Goal: Task Accomplishment & Management: Manage account settings

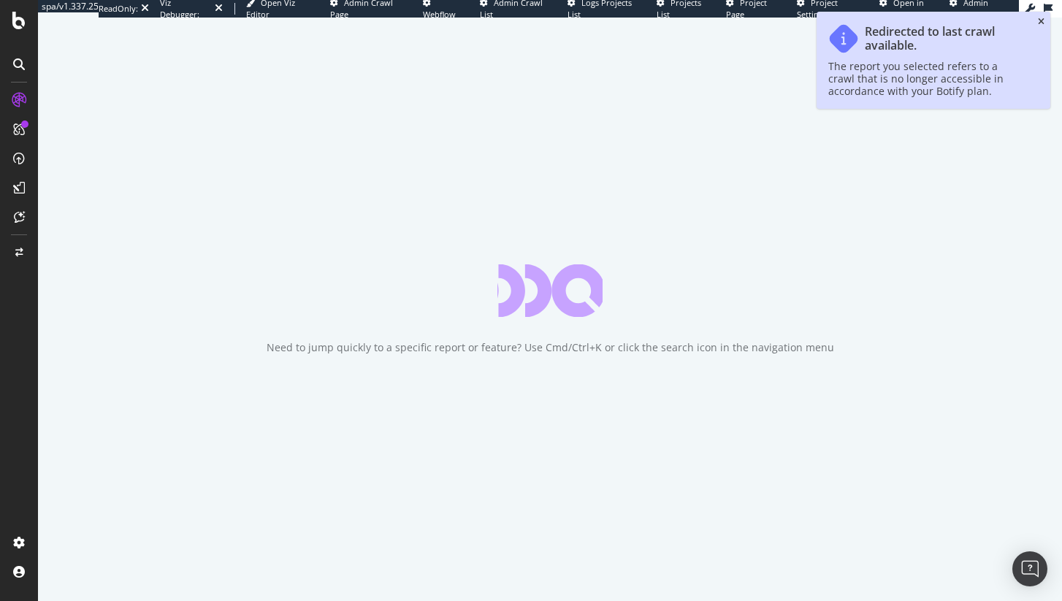
click at [1042, 18] on icon "close toast" at bounding box center [1041, 22] width 7 height 9
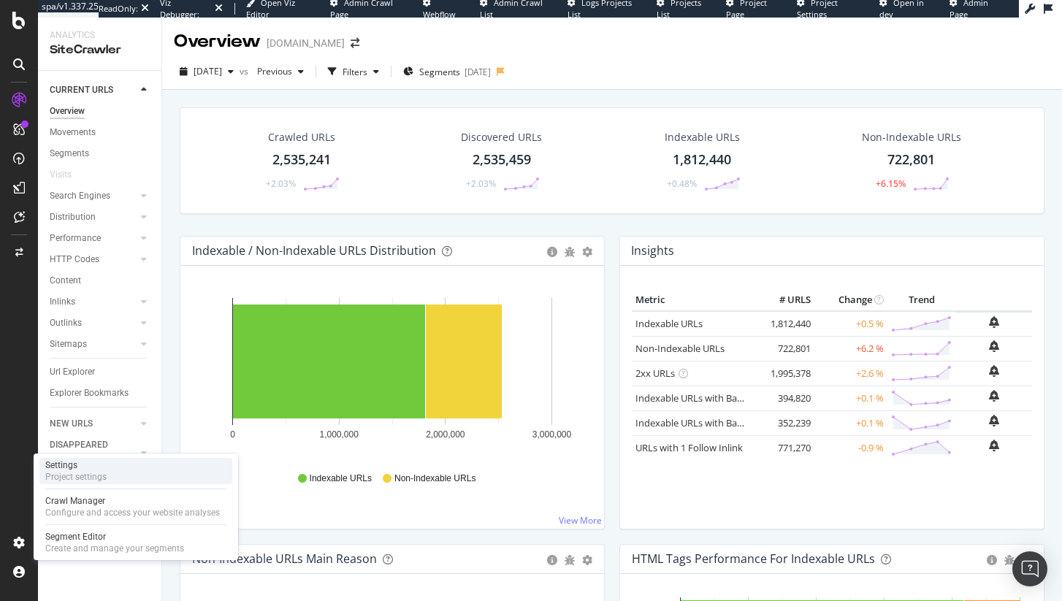
click at [86, 480] on div "Project settings" at bounding box center [75, 477] width 61 height 12
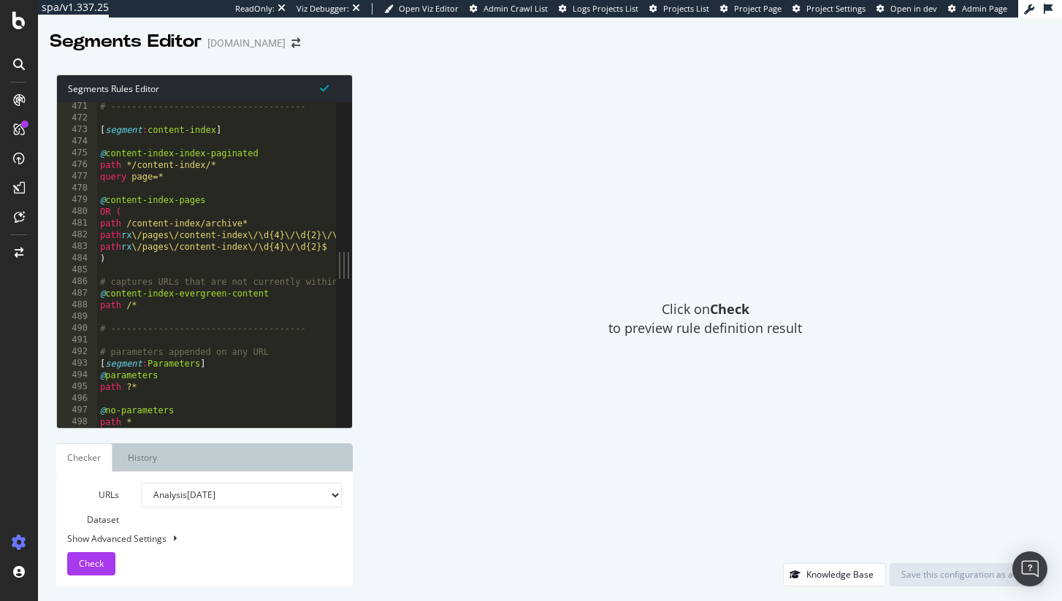
scroll to position [5496, 0]
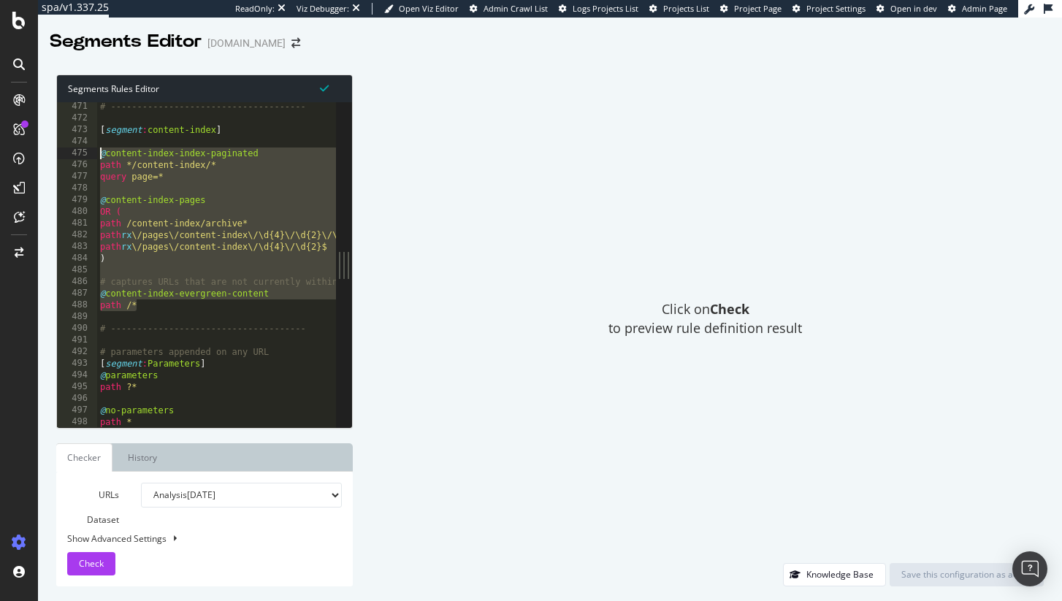
drag, startPoint x: 158, startPoint y: 307, endPoint x: 97, endPoint y: 155, distance: 163.6
click at [97, 155] on div "# ------------------------------------- [ segment : content-index ] @ content-i…" at bounding box center [342, 275] width 490 height 349
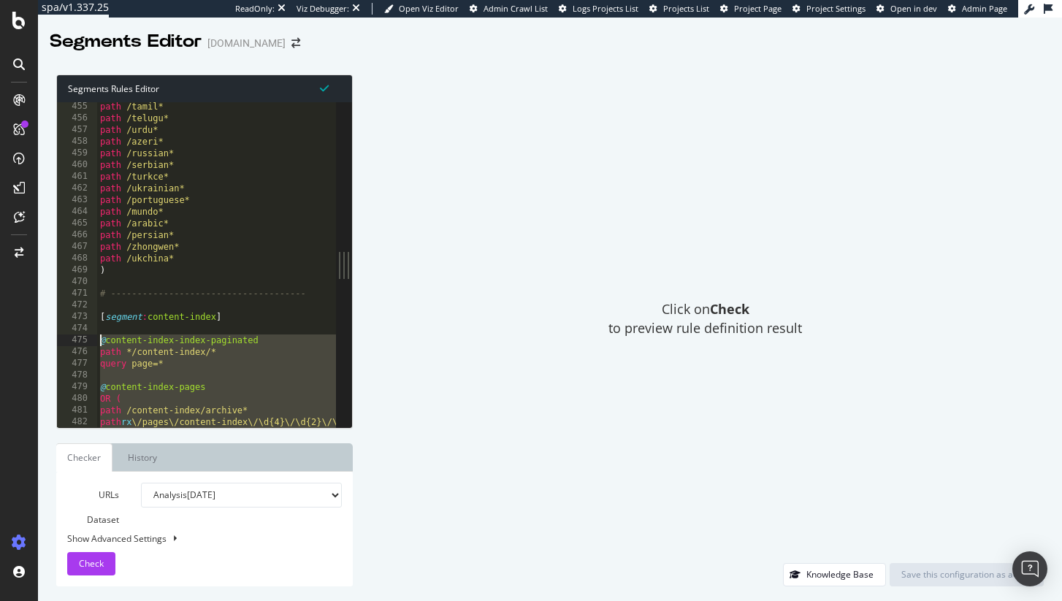
scroll to position [5309, 0]
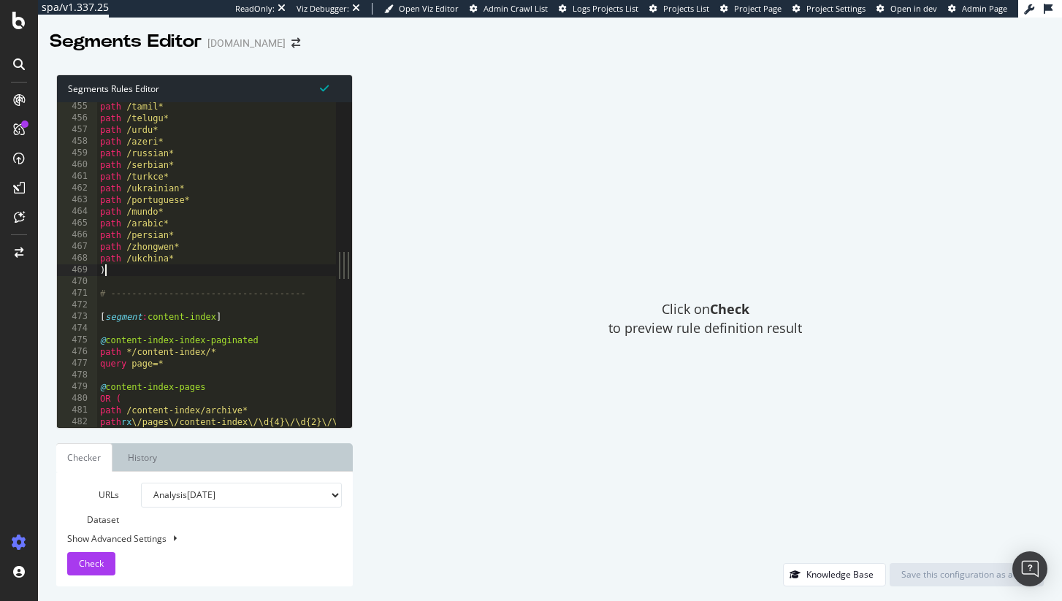
click at [182, 275] on div "path /tamil* path /telugu* path /urdu* path /azeri* path /russian* path /serbia…" at bounding box center [342, 275] width 490 height 349
type textarea ")"
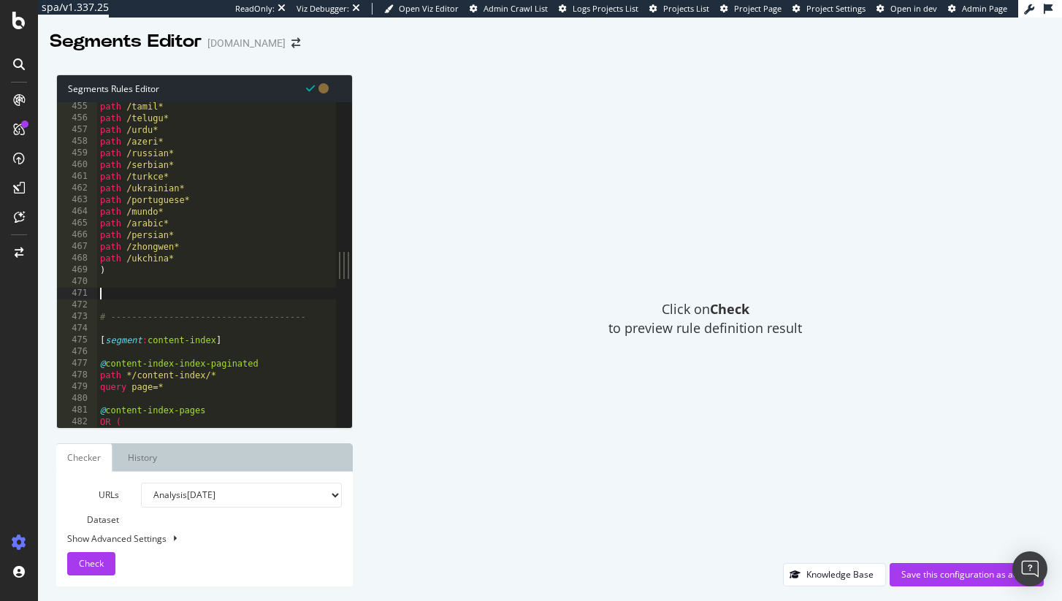
paste textarea "path /*"
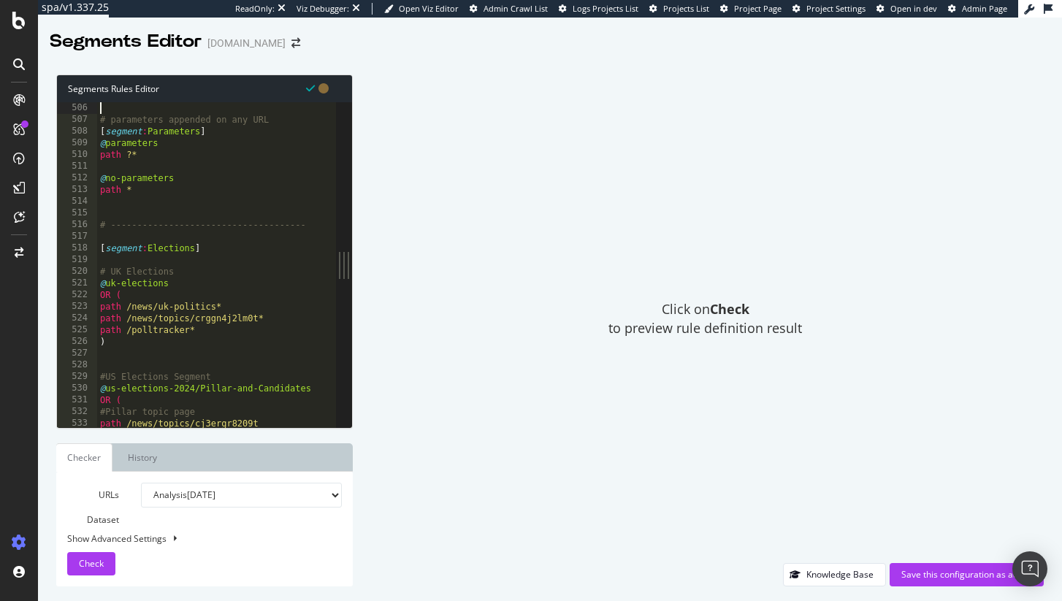
scroll to position [5798, 0]
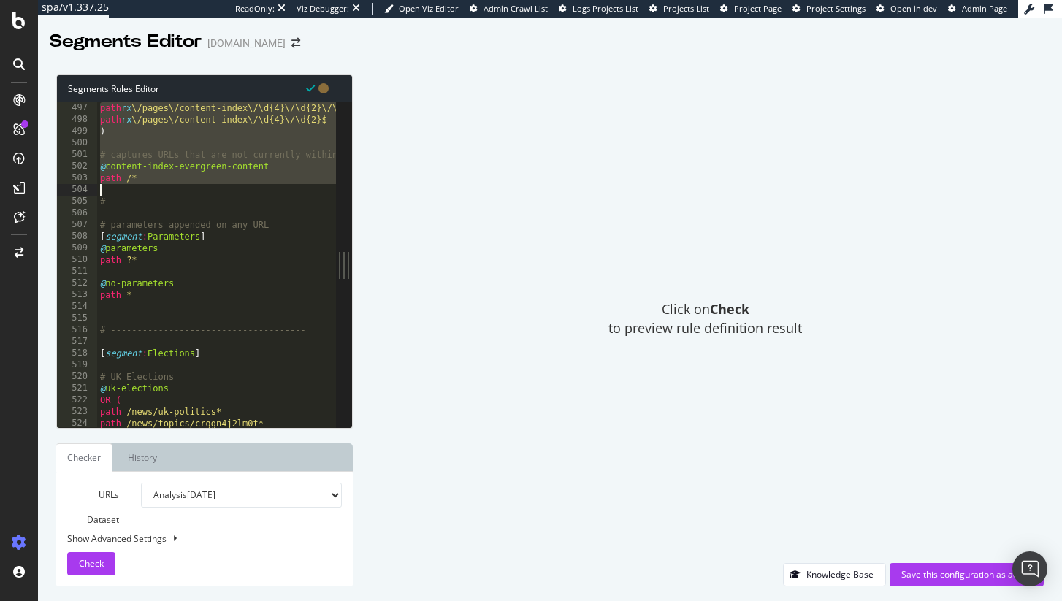
drag, startPoint x: 102, startPoint y: 294, endPoint x: 276, endPoint y: 188, distance: 204.2
click at [276, 188] on div "path rx \/pages\/content-index\/\d{4}\/\d{2}\/\d{2}$ path rx \/pages\/content-i…" at bounding box center [342, 276] width 490 height 349
type textarea "path /*"
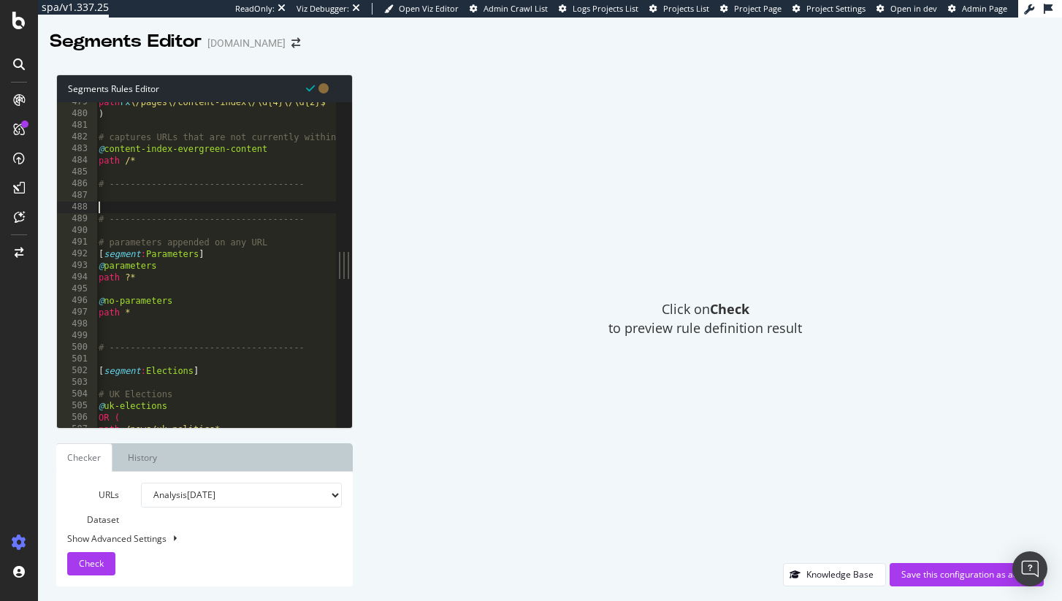
scroll to position [0, 0]
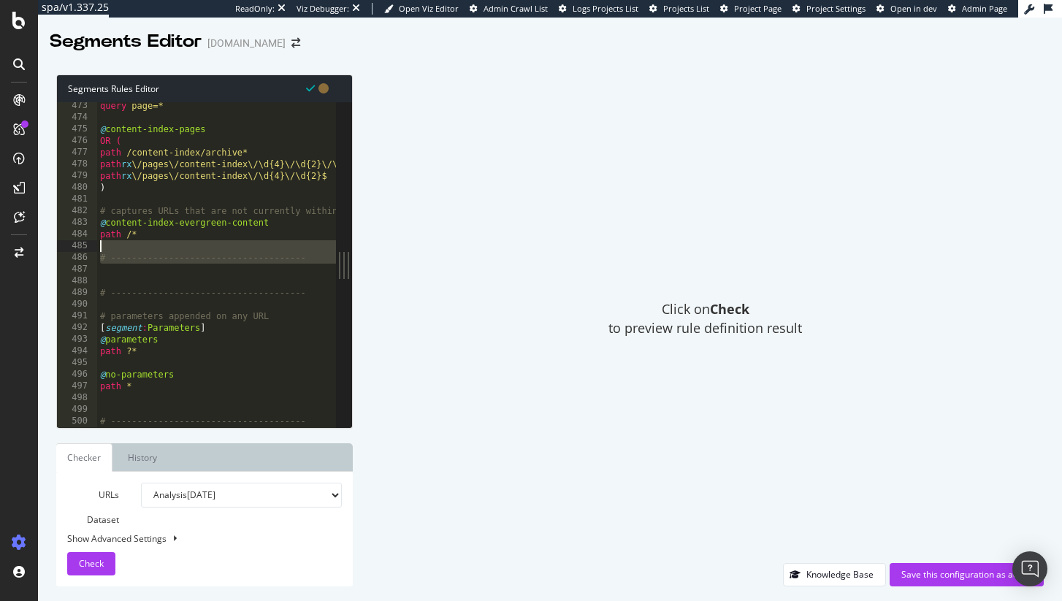
drag, startPoint x: 137, startPoint y: 275, endPoint x: 93, endPoint y: 251, distance: 50.0
click at [93, 251] on div "473 474 475 476 477 478 479 480 481 482 483 484 485 486 487 488 489 490 491 492…" at bounding box center [196, 264] width 279 height 325
type textarea "# -------------------------------------"
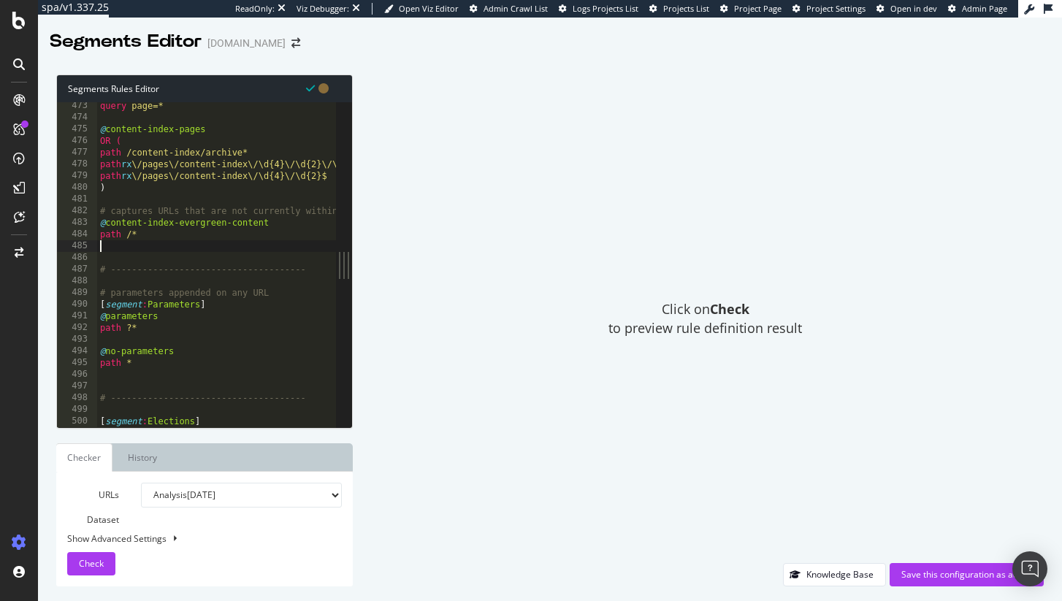
type textarea "path /*"
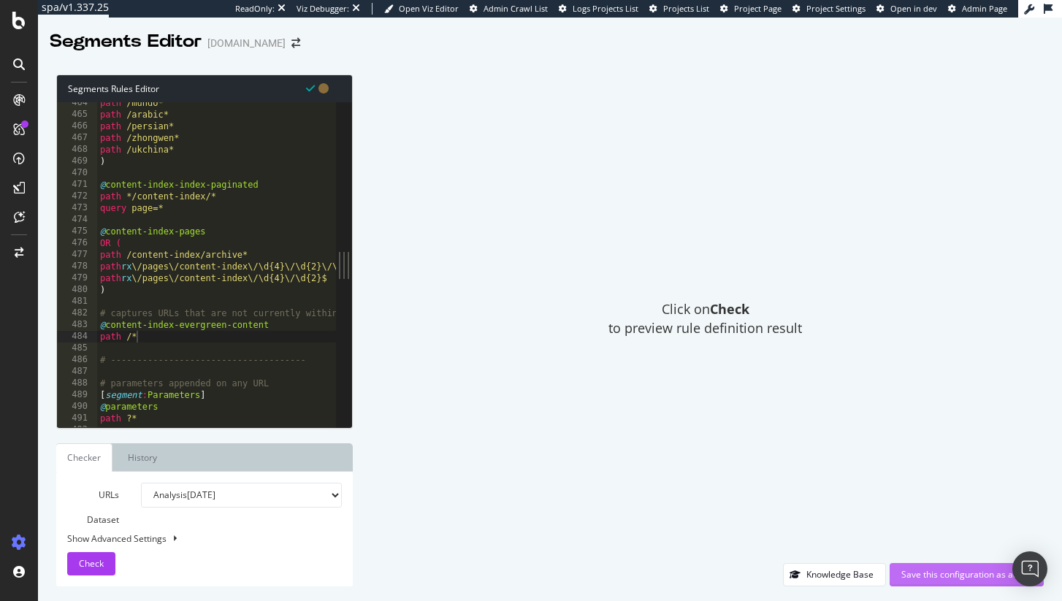
click at [921, 574] on div "Save this configuration as active" at bounding box center [967, 574] width 131 height 12
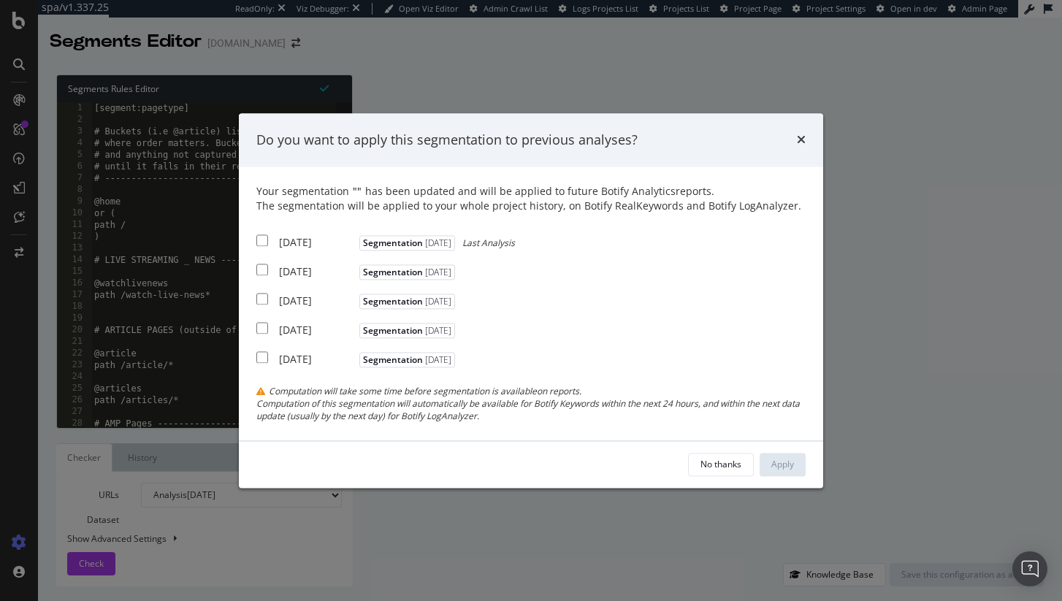
click at [267, 240] on input "modal" at bounding box center [262, 241] width 12 height 12
checkbox input "true"
click at [789, 462] on div "Apply" at bounding box center [783, 464] width 23 height 12
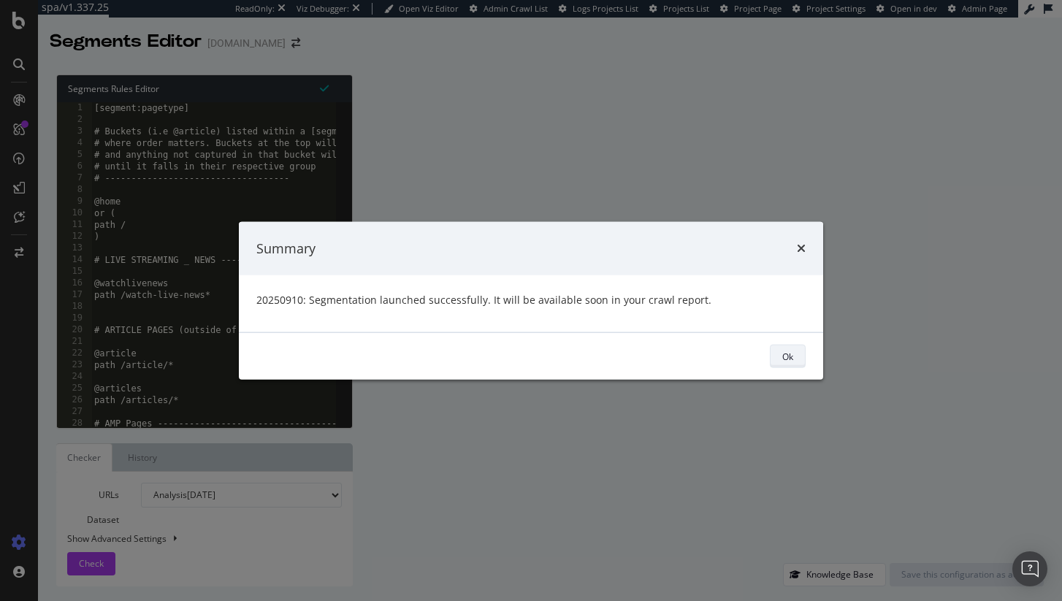
click at [793, 357] on div "Ok" at bounding box center [788, 356] width 11 height 12
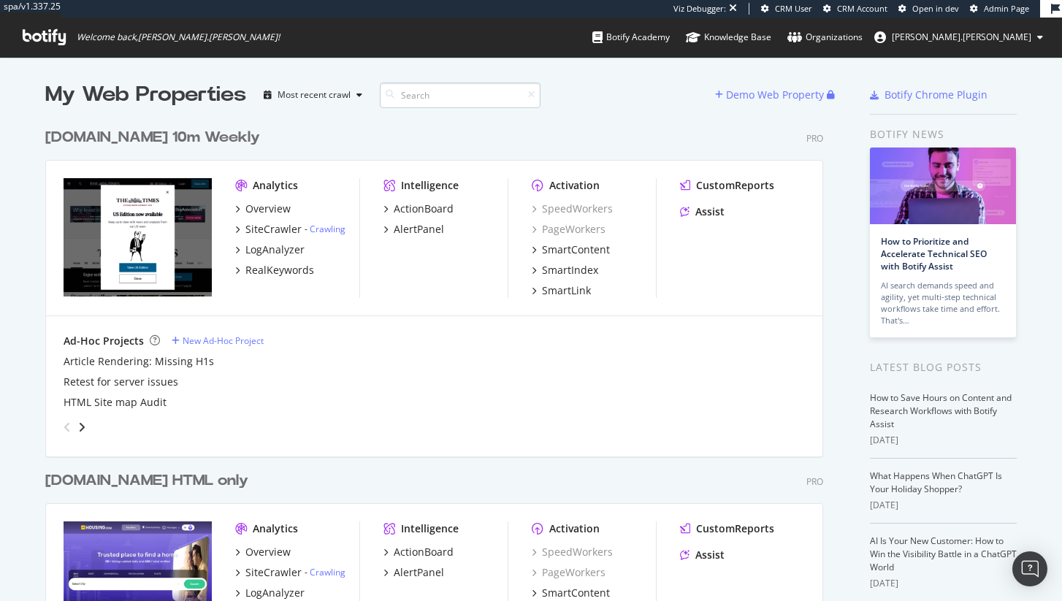
click at [408, 88] on input at bounding box center [460, 96] width 161 height 26
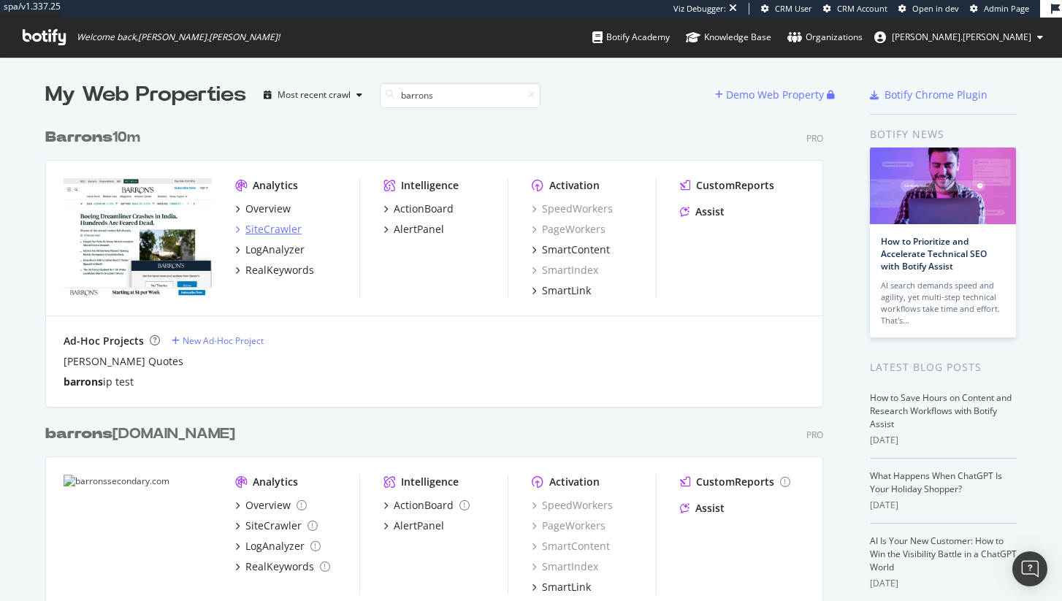
type input "barrons"
click at [292, 235] on div "SiteCrawler" at bounding box center [273, 229] width 56 height 15
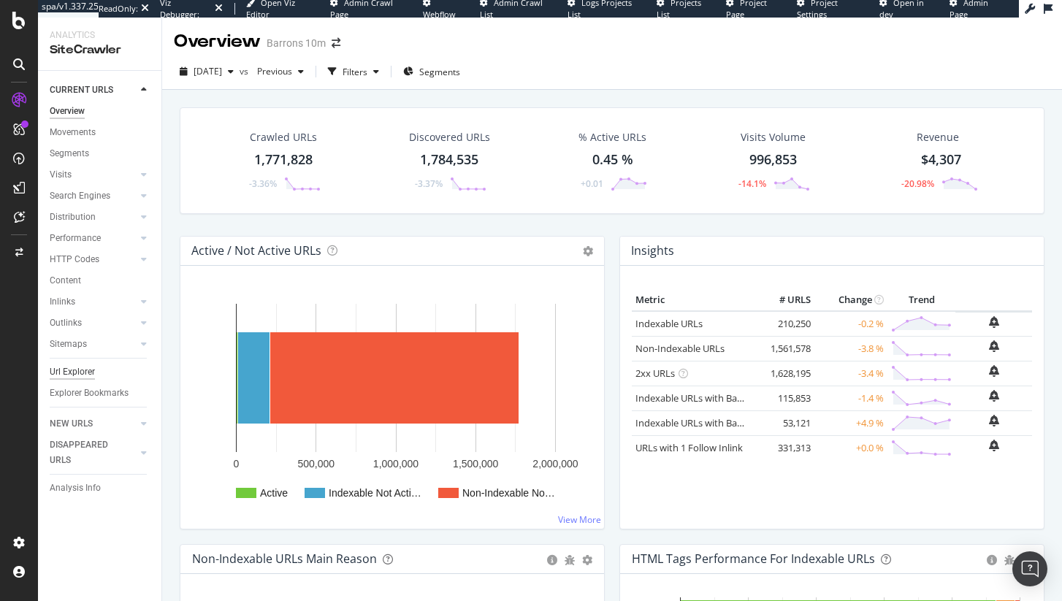
click at [72, 368] on div "Url Explorer" at bounding box center [72, 372] width 45 height 15
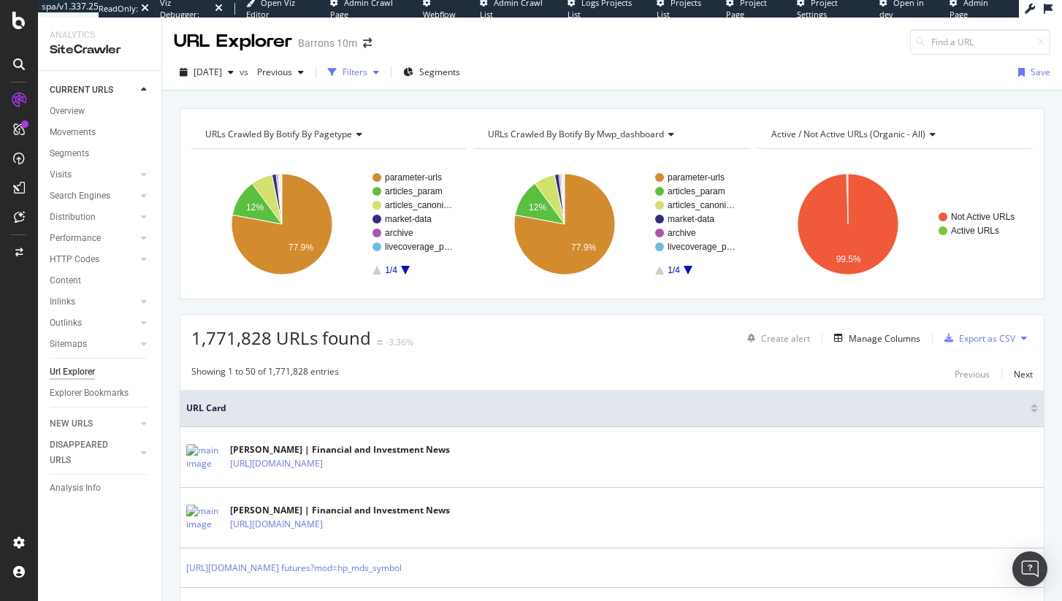
click at [368, 72] on div "Filters" at bounding box center [355, 72] width 25 height 12
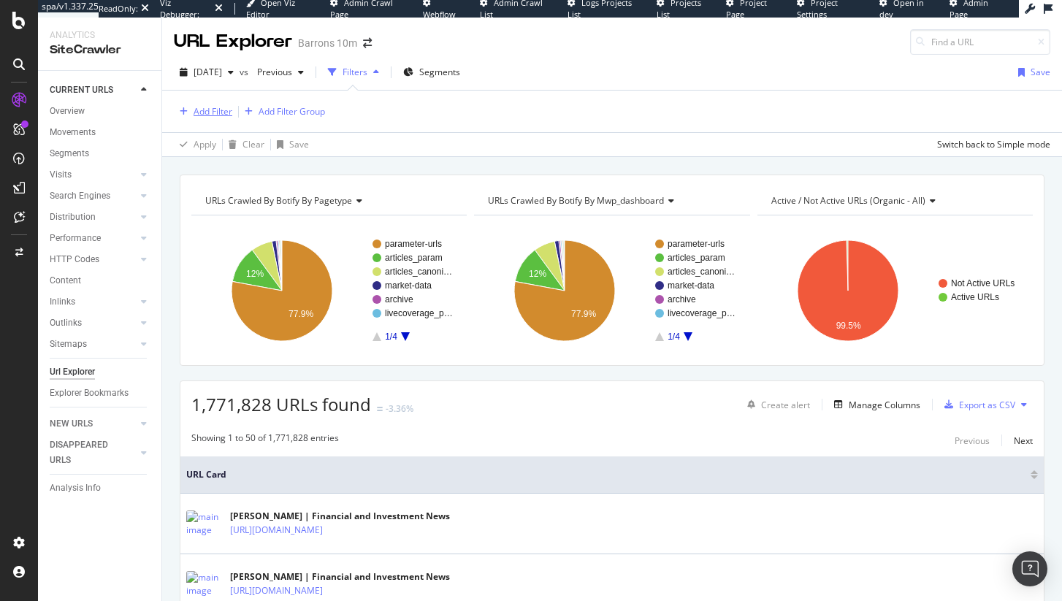
click at [224, 110] on div "Add Filter" at bounding box center [213, 111] width 39 height 12
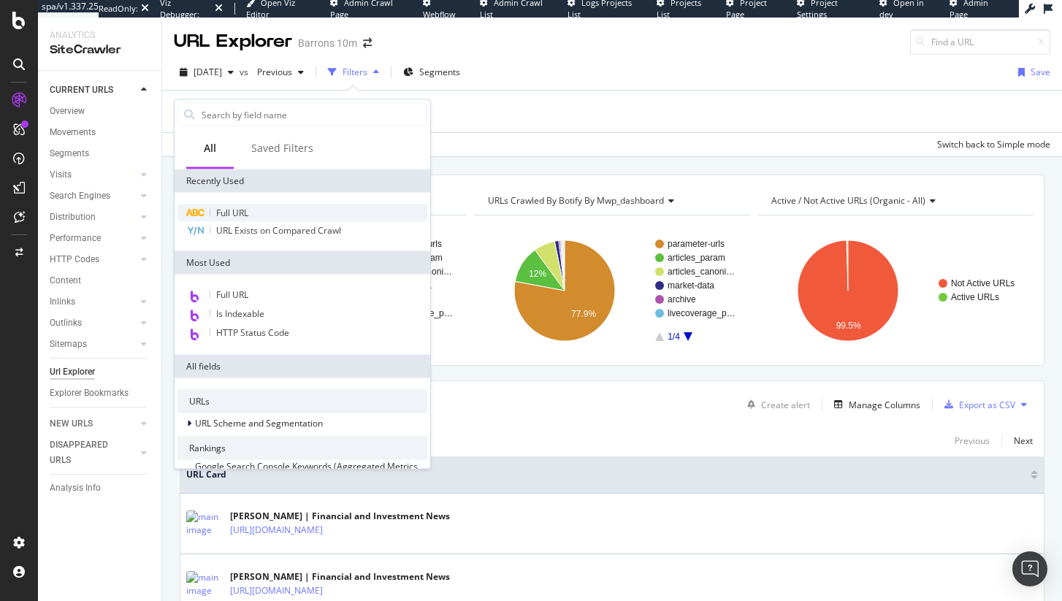
click at [239, 210] on span "Full URL" at bounding box center [232, 213] width 32 height 12
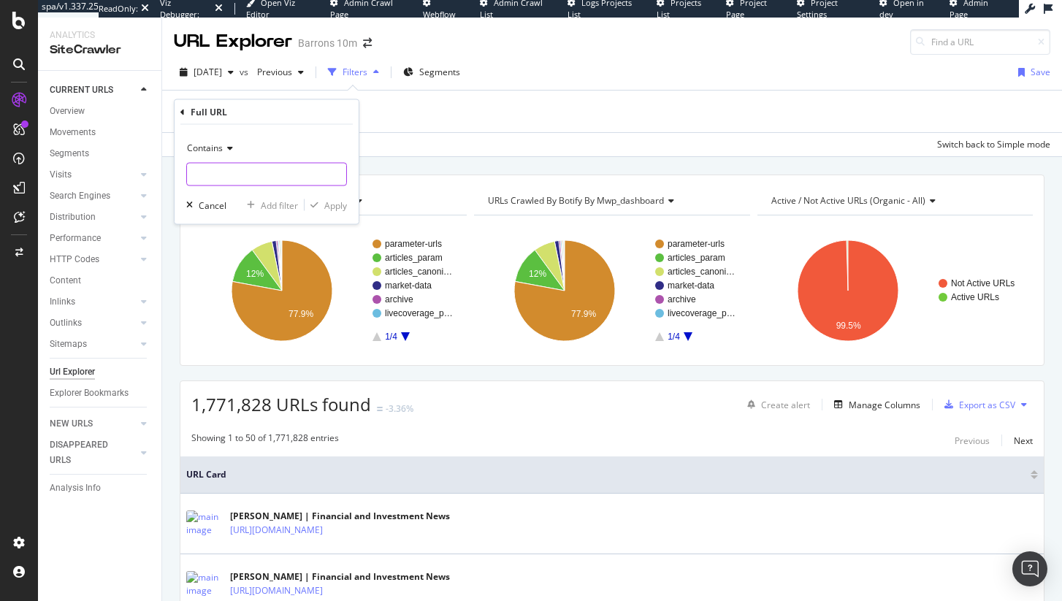
click at [249, 170] on input "text" at bounding box center [266, 174] width 159 height 23
paste input "https://www.barrons.com/articles/stock-market-dow-nasdaq-sp500-inflation-fed-51…"
type input "https://www.barrons.com/articles/stock-market-dow-nasdaq-sp500-inflation-fed-51…"
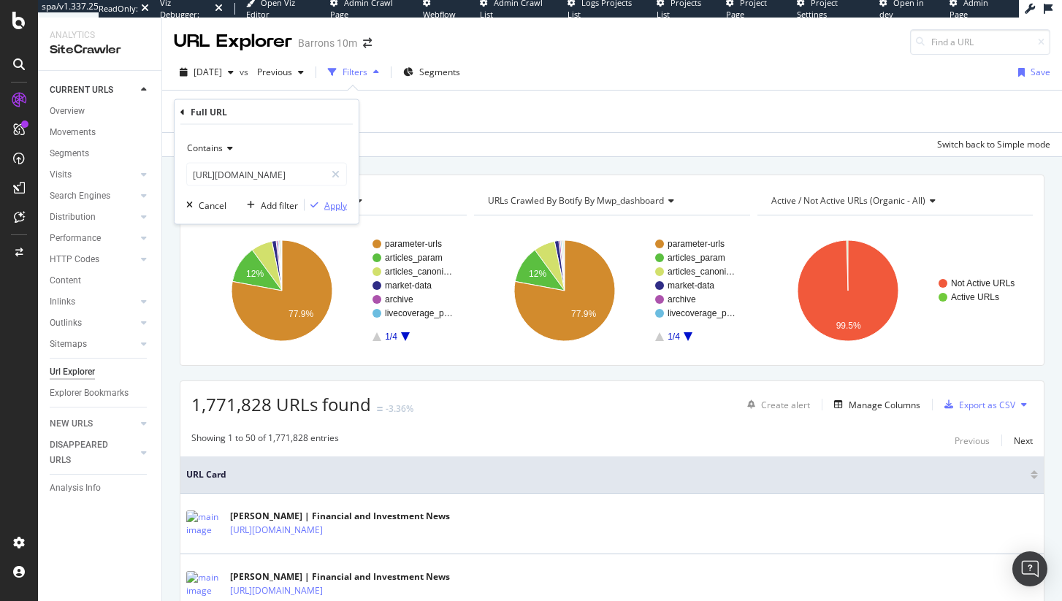
click at [329, 212] on div "Add filter Apply" at bounding box center [294, 205] width 106 height 15
click at [329, 204] on div "Apply" at bounding box center [335, 205] width 23 height 12
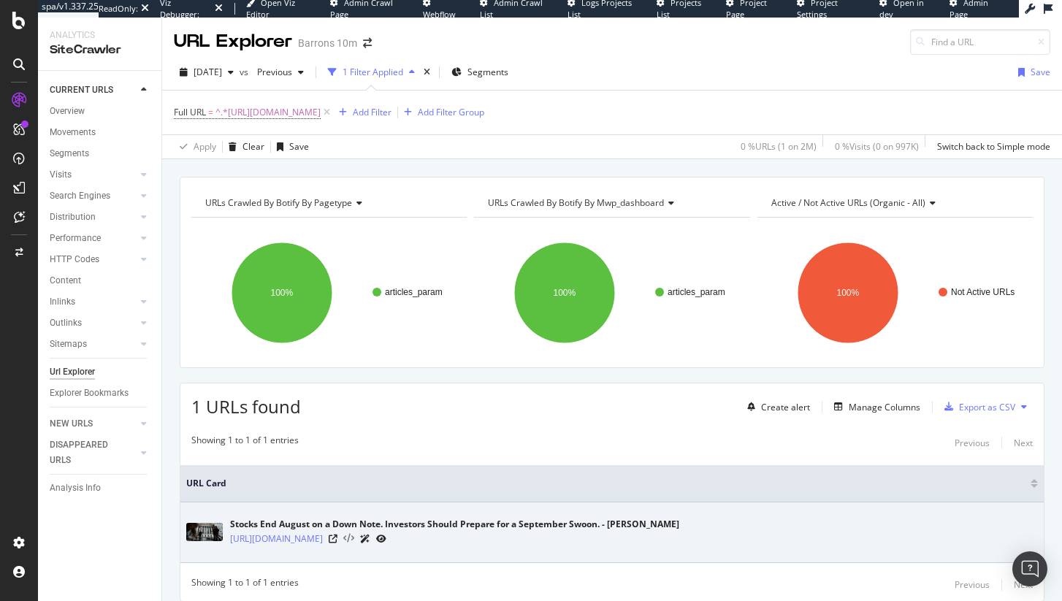
click at [354, 540] on icon at bounding box center [348, 539] width 11 height 10
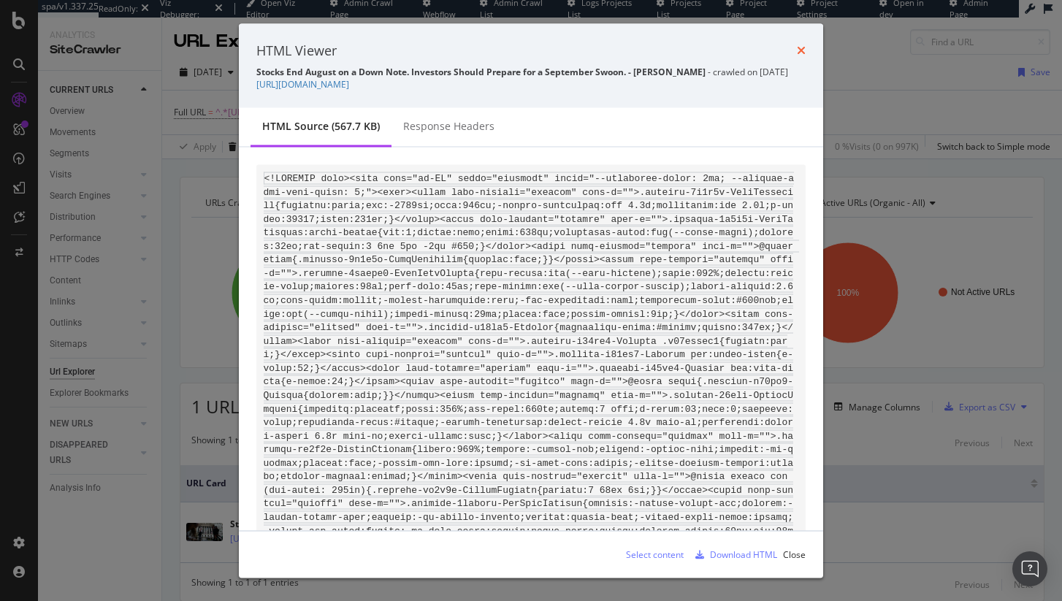
click at [804, 52] on icon "times" at bounding box center [801, 51] width 9 height 12
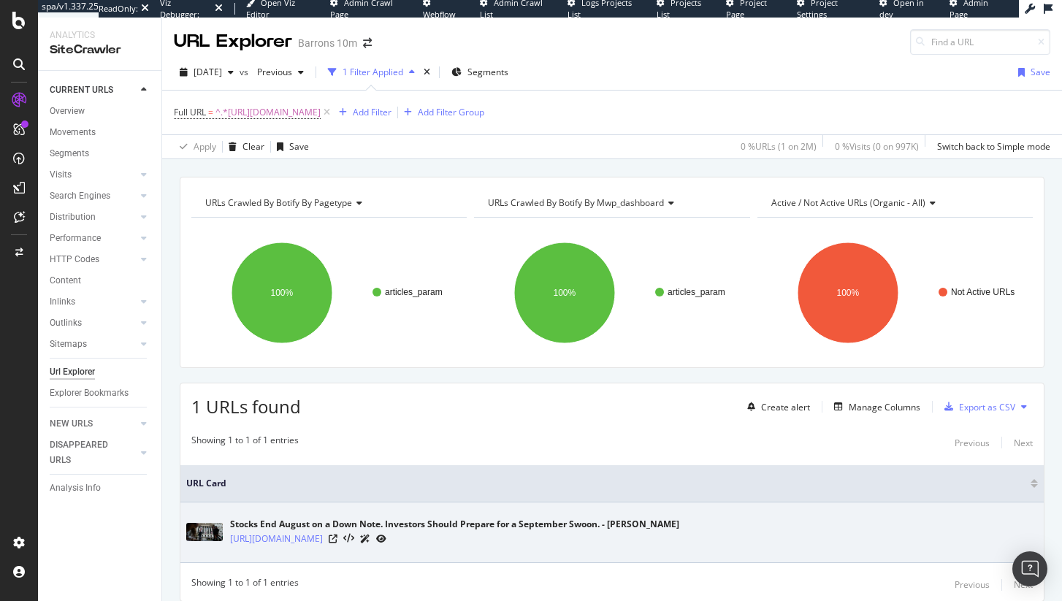
click at [370, 537] on icon at bounding box center [365, 539] width 10 height 9
click at [370, 540] on icon at bounding box center [365, 539] width 10 height 9
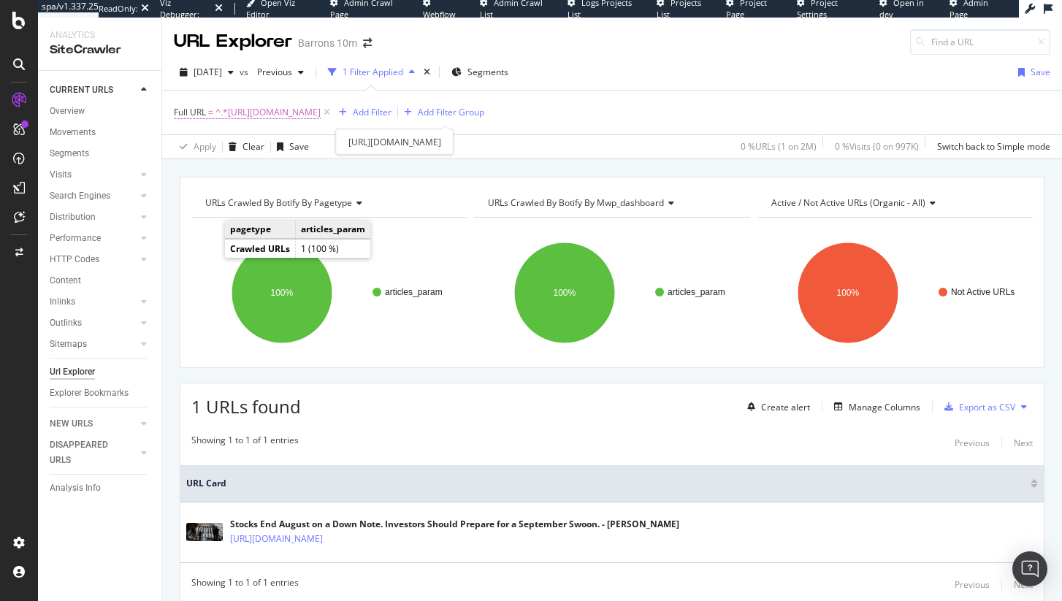
click at [321, 114] on span "^.*https://www.barrons.com/articles/stock-market-dow-nasdaq-sp500-inflation-fed…" at bounding box center [268, 112] width 105 height 20
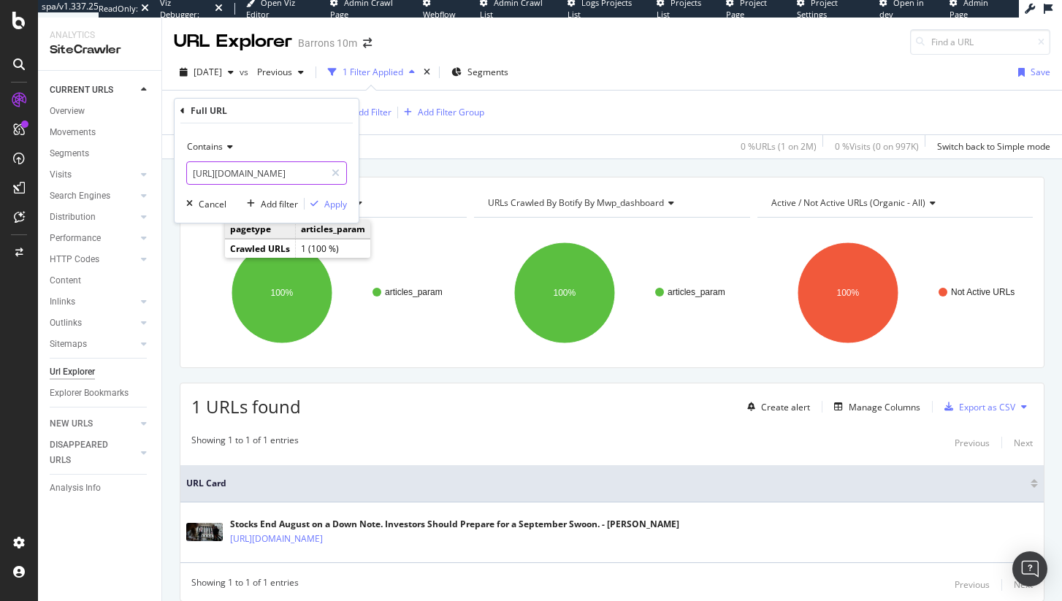
click at [252, 171] on input "https://www.barrons.com/articles/stock-market-dow-nasdaq-sp500-inflation-fed-51…" at bounding box center [256, 172] width 138 height 23
paste input "market-data/currencies/ilseur"
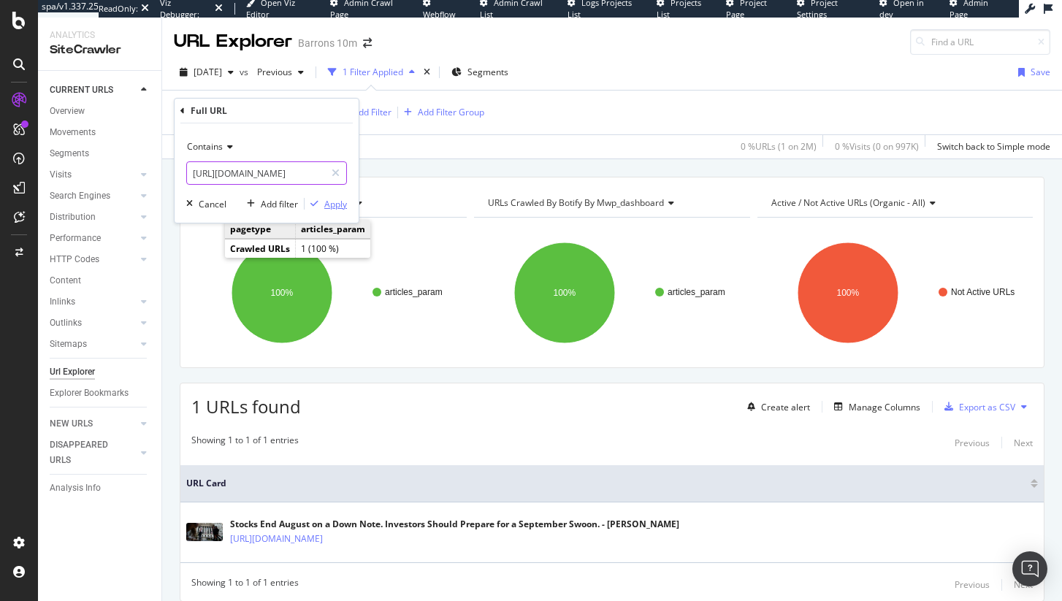
type input "https://www.barrons.com/market-data/currencies/ilseur"
click at [322, 205] on div "button" at bounding box center [315, 203] width 20 height 9
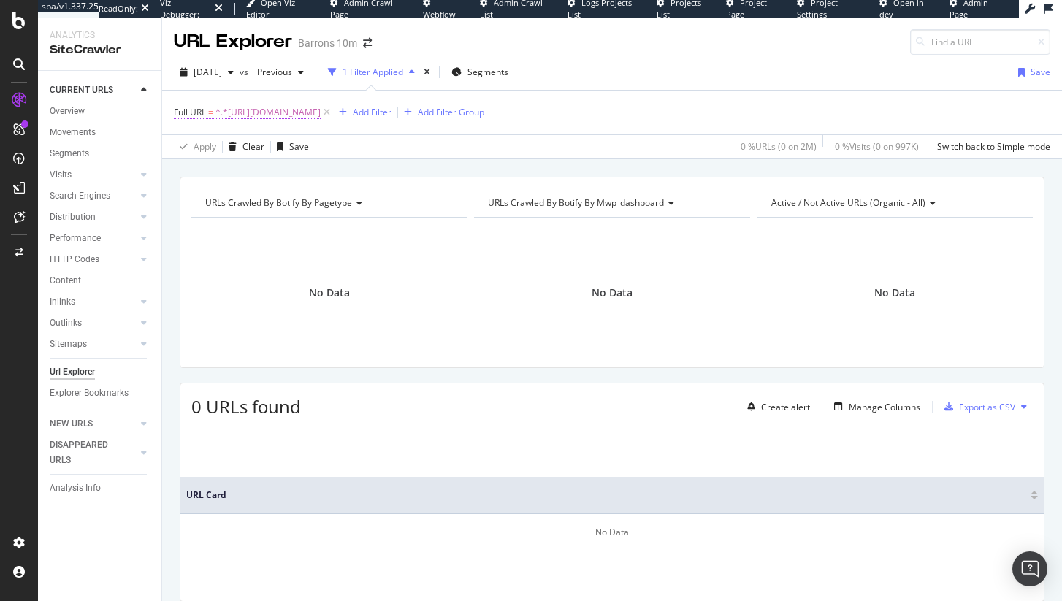
click at [321, 113] on span "^.*https://www.barrons.com/market-data/currencies/ilseur.*$" at bounding box center [268, 112] width 105 height 20
click at [302, 173] on input "https://www.barrons.com/market-data/currencies/ilseur" at bounding box center [256, 172] width 138 height 23
click at [311, 175] on input "https://www.barrons.com/market-data/currencies/ilseur" at bounding box center [256, 172] width 138 height 23
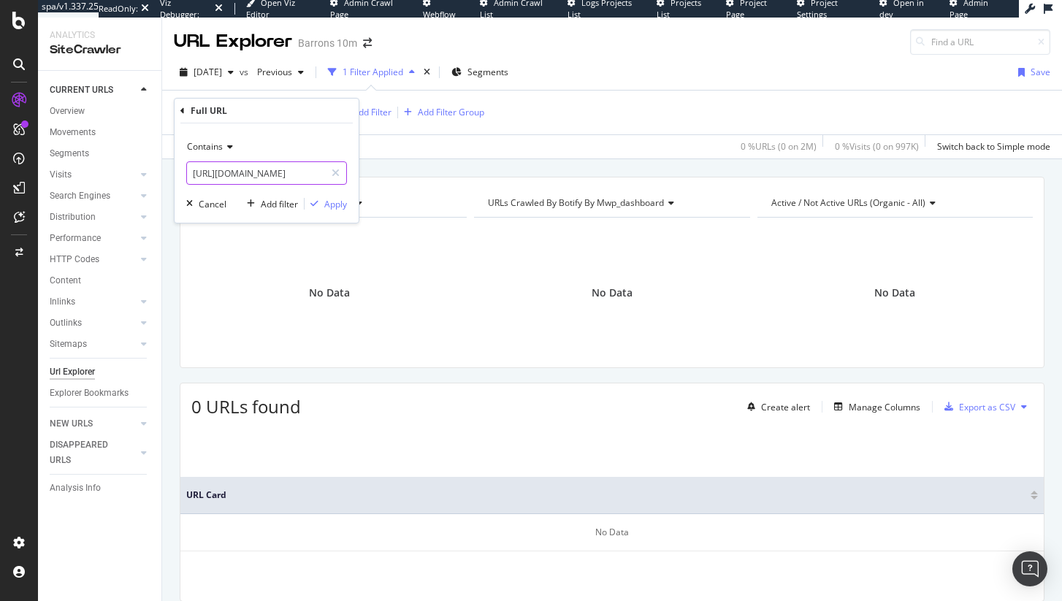
click at [311, 175] on input "https://www.barrons.com/market-data/currencies/ilseur" at bounding box center [256, 172] width 138 height 23
type input "https://www.barrons.com/market-data/currencies/"
click at [338, 201] on div "Apply" at bounding box center [335, 204] width 23 height 12
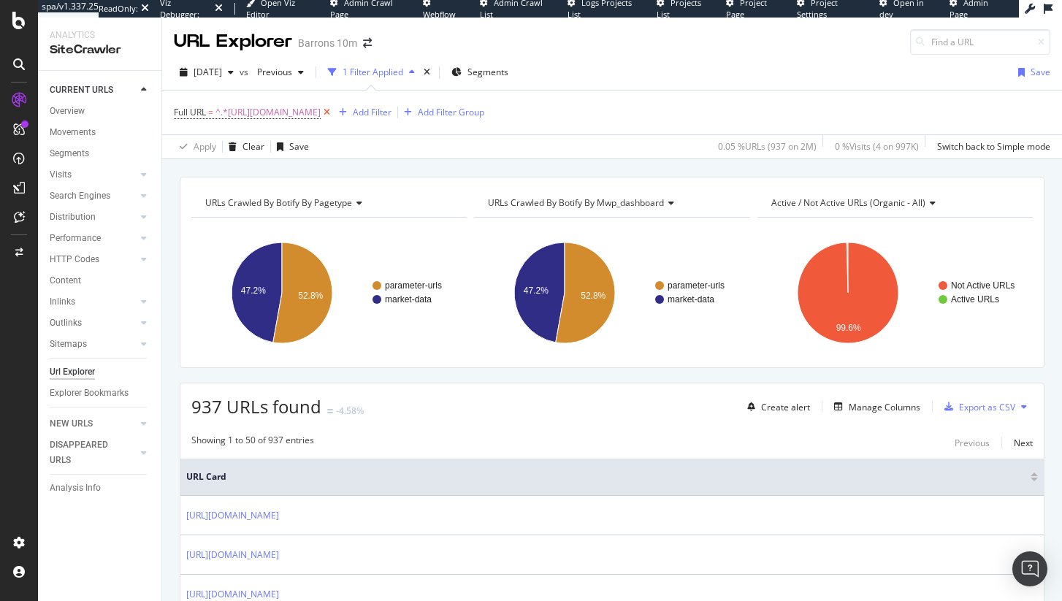
click at [333, 113] on icon at bounding box center [327, 112] width 12 height 15
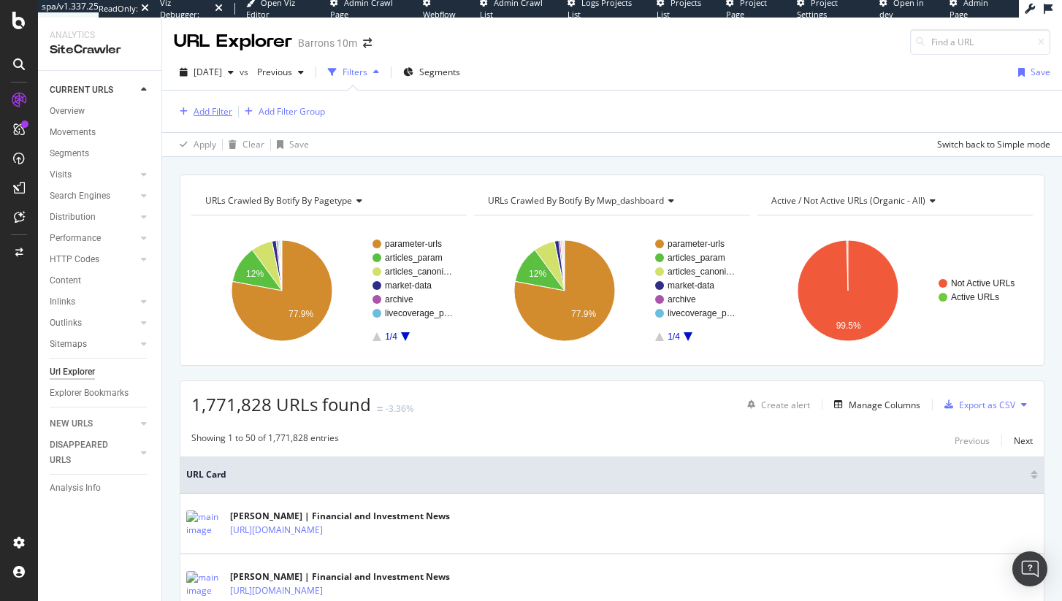
click at [210, 105] on div "Add Filter" at bounding box center [213, 111] width 39 height 12
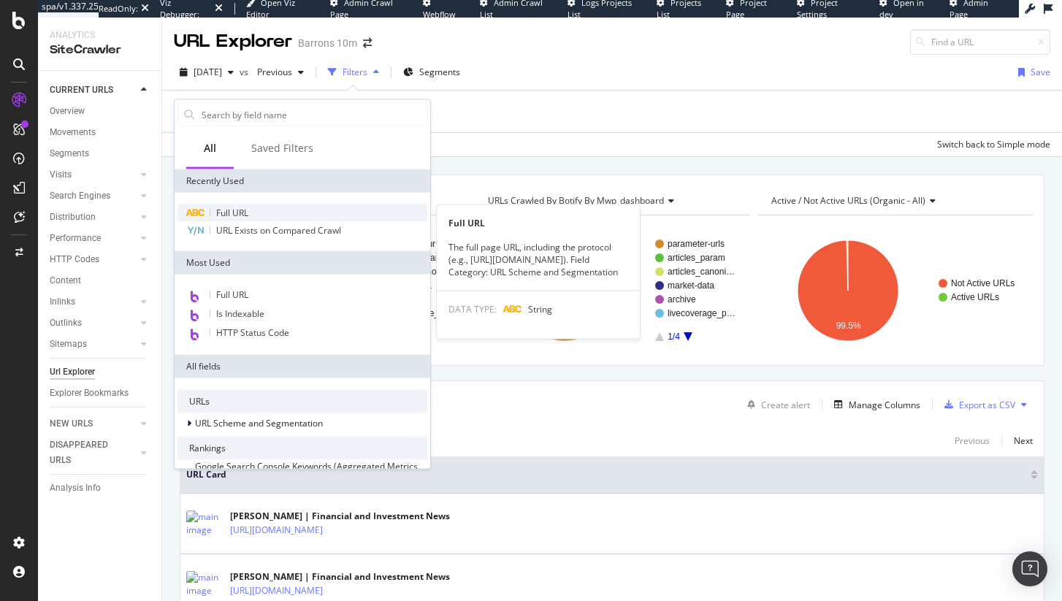
click at [243, 207] on span "Full URL" at bounding box center [232, 213] width 32 height 12
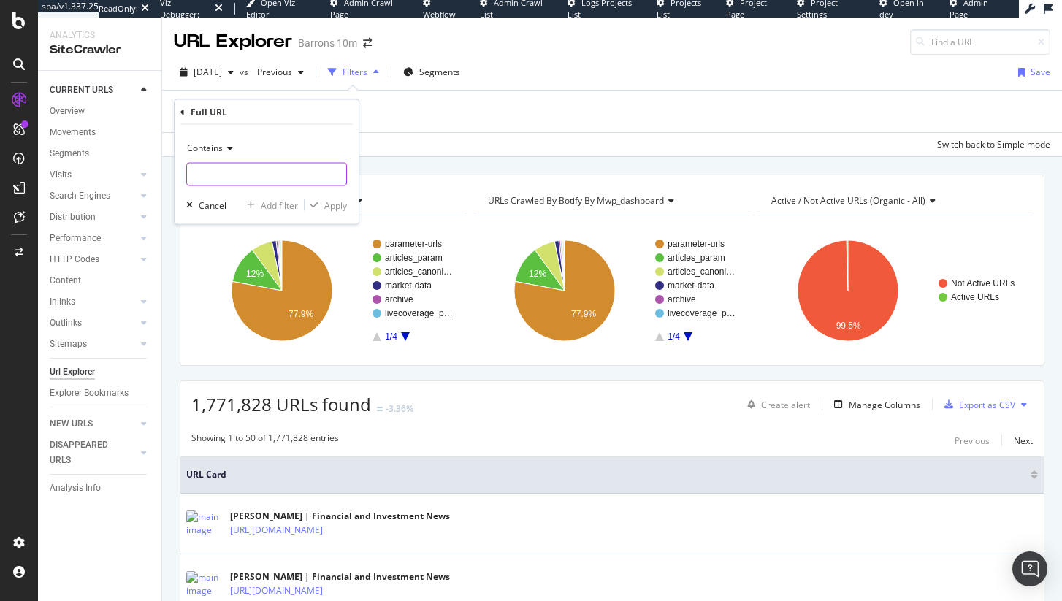
click at [254, 176] on input "text" at bounding box center [266, 174] width 159 height 23
paste input "https://www.barrons.com/articles/SB906171964711336500"
type input "https://www.barrons.com/articles/SB906171964711336500"
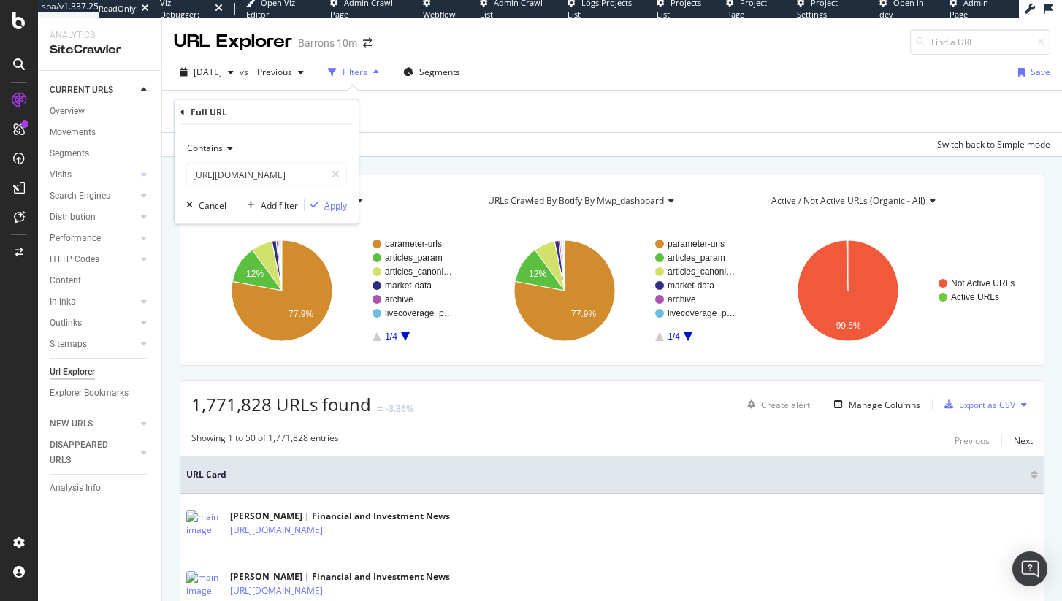
click at [329, 201] on div "Apply" at bounding box center [335, 205] width 23 height 12
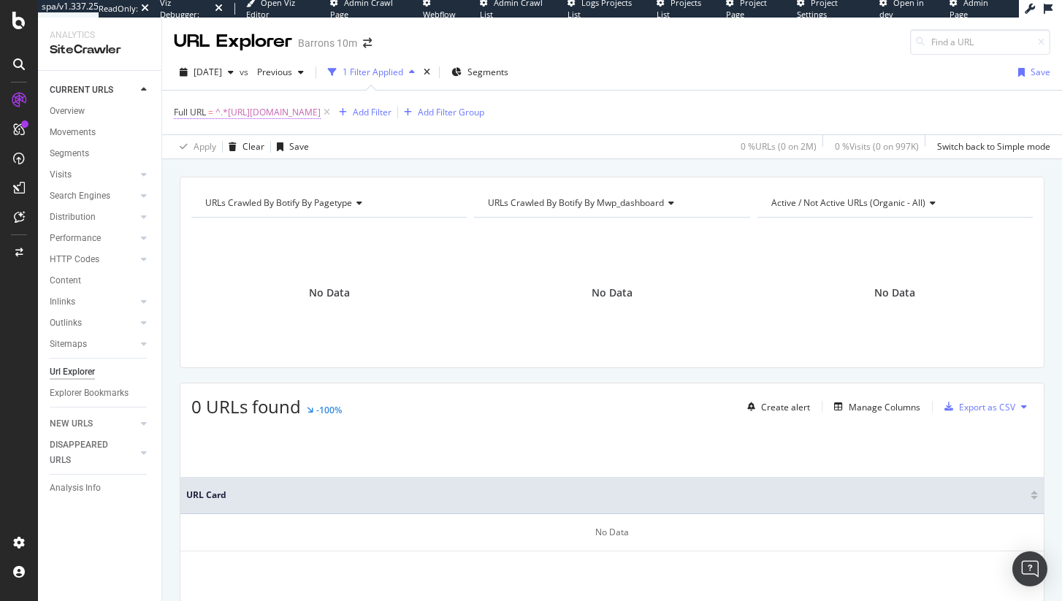
click at [321, 115] on span "^.*https://www.barrons.com/articles/SB906171964711336500.*$" at bounding box center [268, 112] width 105 height 20
click at [285, 178] on input "https://www.barrons.com/articles/SB906171964711336500" at bounding box center [256, 172] width 138 height 23
drag, startPoint x: 229, startPoint y: 172, endPoint x: 338, endPoint y: 174, distance: 108.9
click at [338, 174] on div "https://www.barrons.com/articles/SB906171964711336500" at bounding box center [266, 172] width 161 height 23
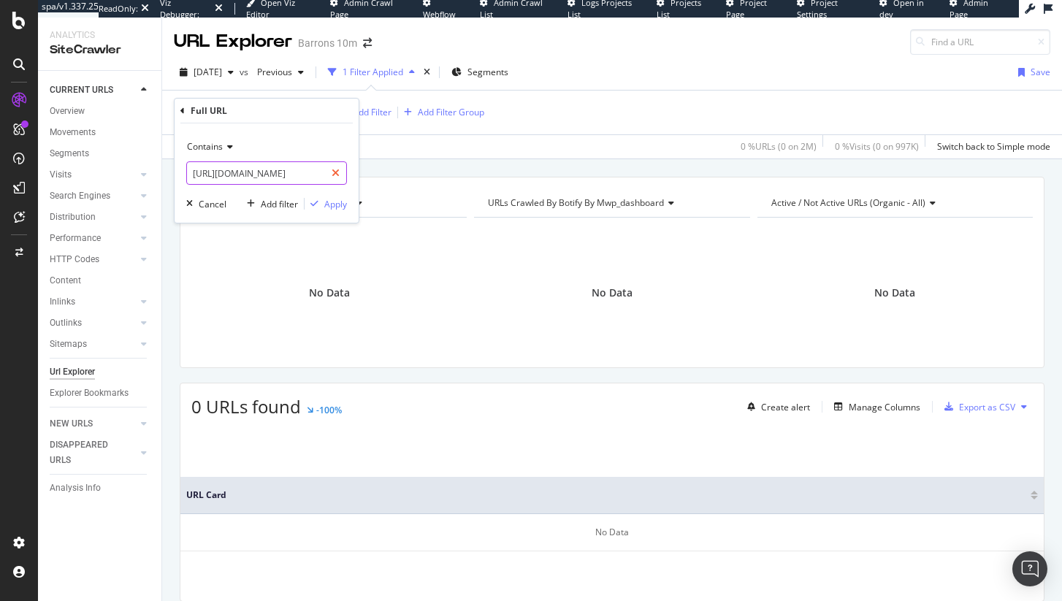
scroll to position [0, 24]
type input "https://www.barrons.com/articles/SB"
click at [335, 199] on div "Apply" at bounding box center [335, 204] width 23 height 12
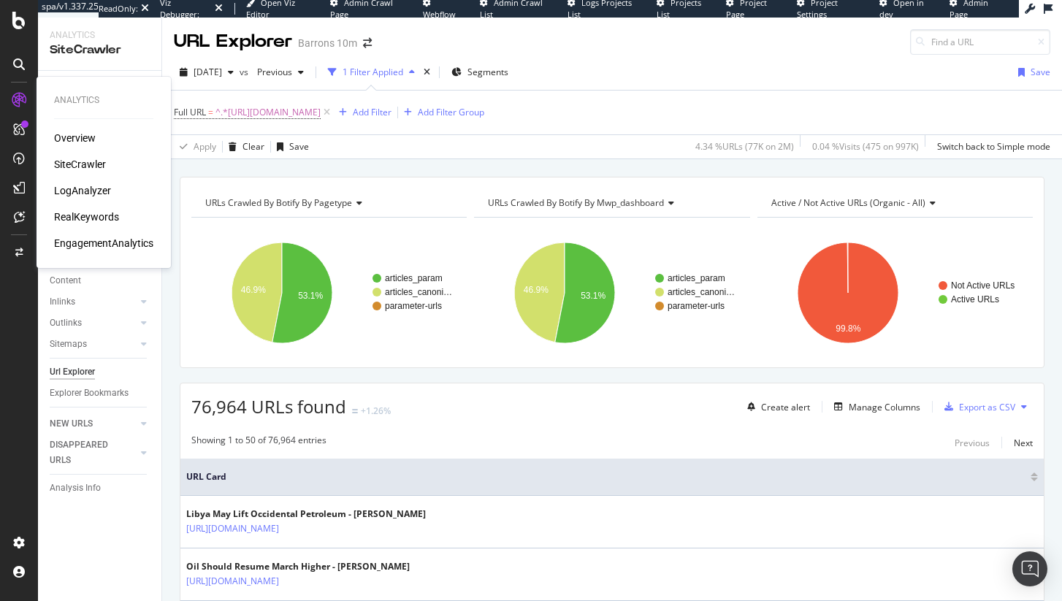
click at [18, 95] on icon at bounding box center [19, 100] width 15 height 15
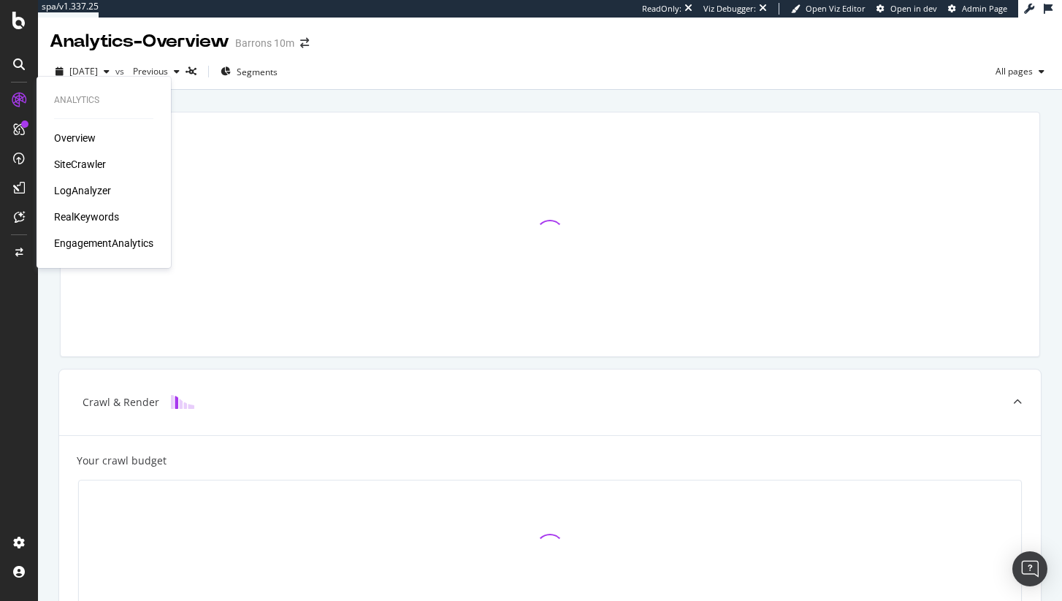
click at [16, 101] on icon at bounding box center [19, 100] width 15 height 15
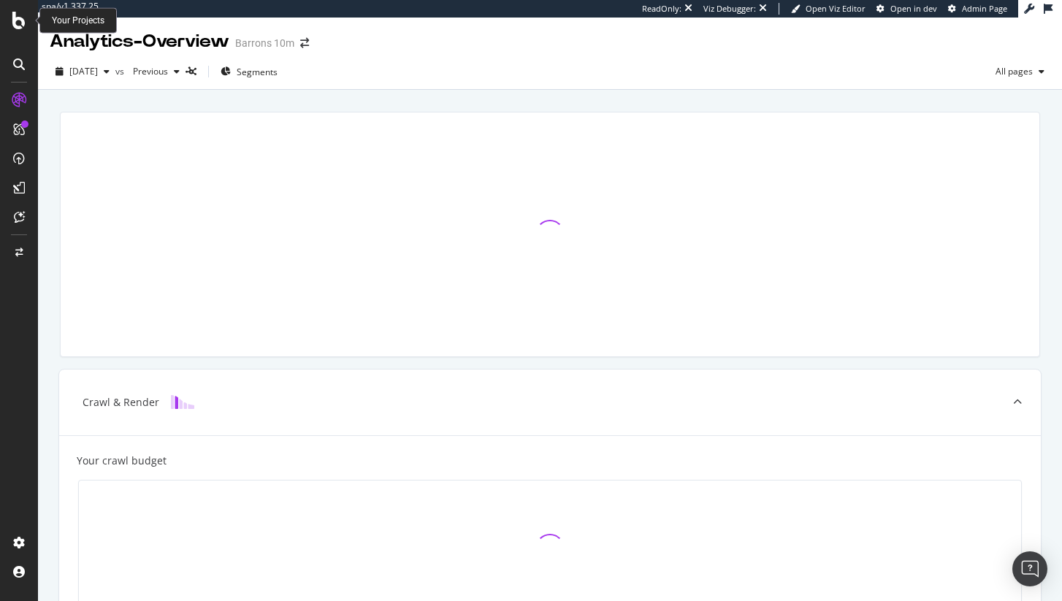
click at [19, 26] on icon at bounding box center [18, 21] width 13 height 18
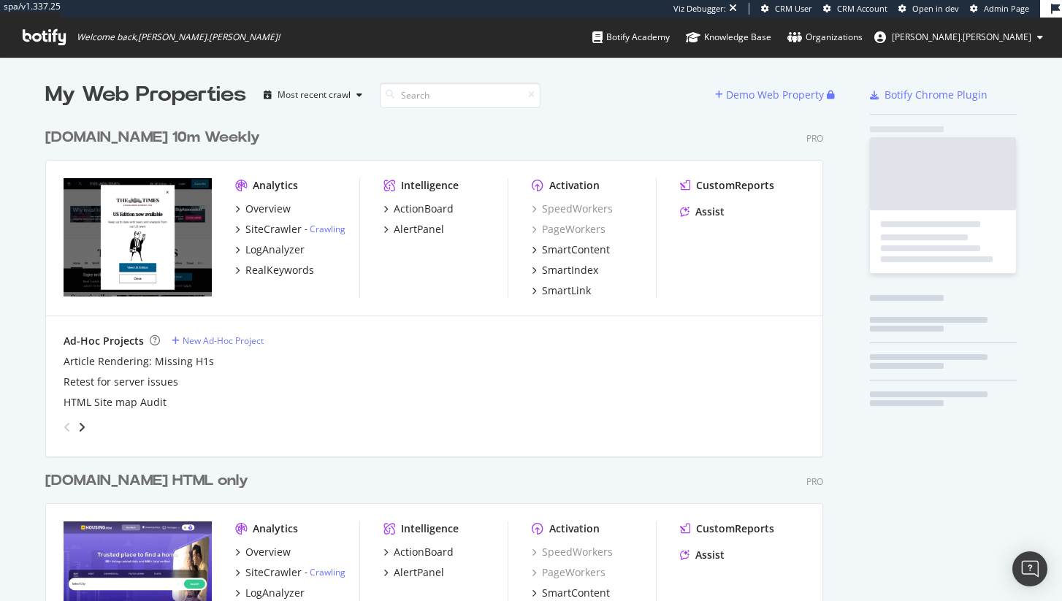
scroll to position [4336, 790]
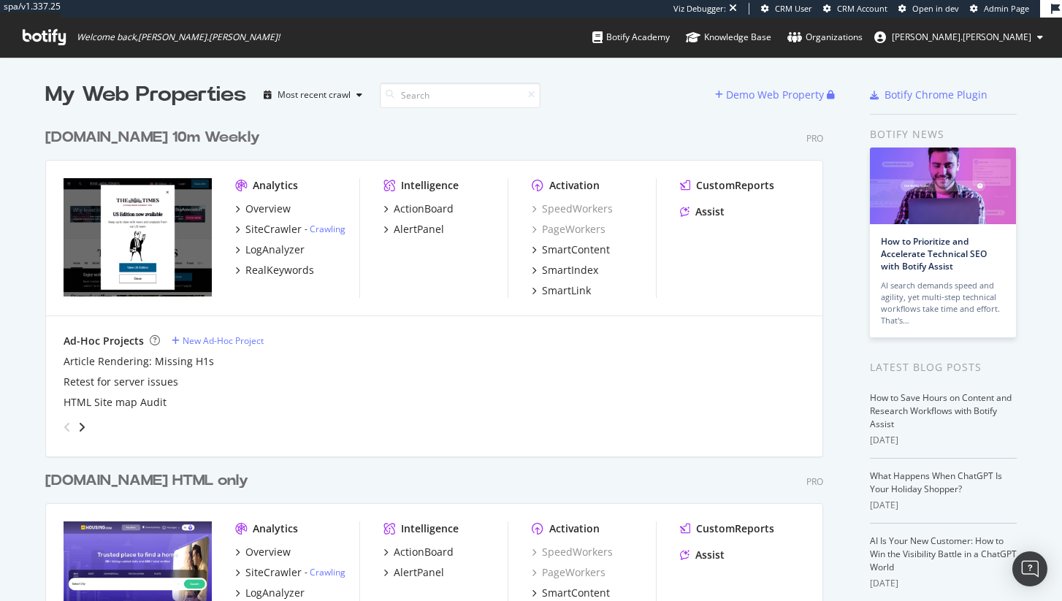
click at [429, 107] on div "My Web Properties Most recent crawl" at bounding box center [380, 94] width 670 height 29
click at [430, 96] on input at bounding box center [460, 96] width 161 height 26
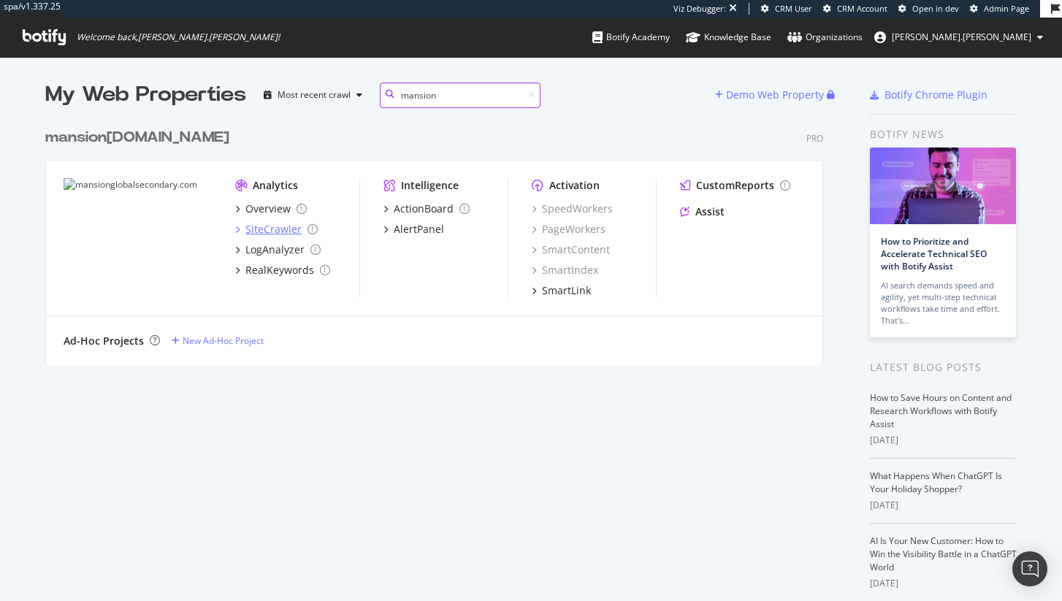
type input "mansion"
click at [267, 236] on div "SiteCrawler" at bounding box center [273, 229] width 56 height 15
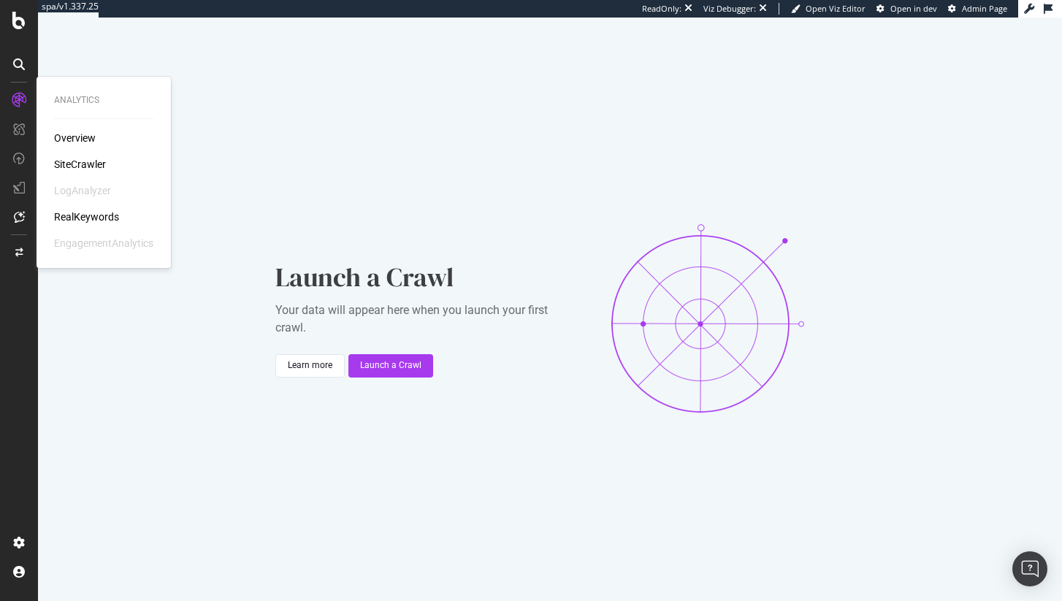
click at [82, 159] on div "SiteCrawler" at bounding box center [80, 164] width 52 height 15
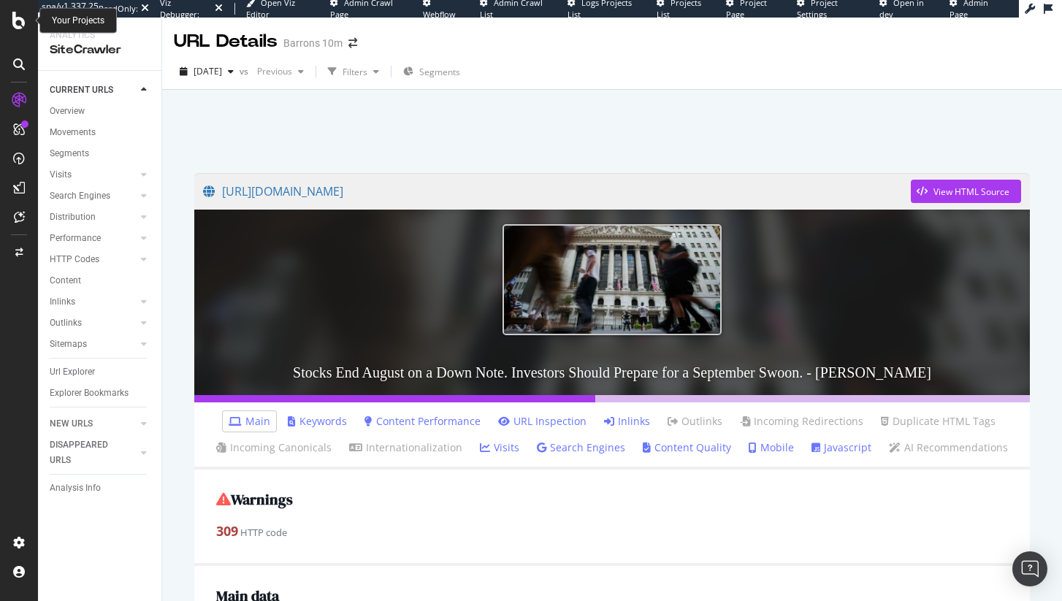
click at [18, 20] on icon at bounding box center [18, 21] width 13 height 18
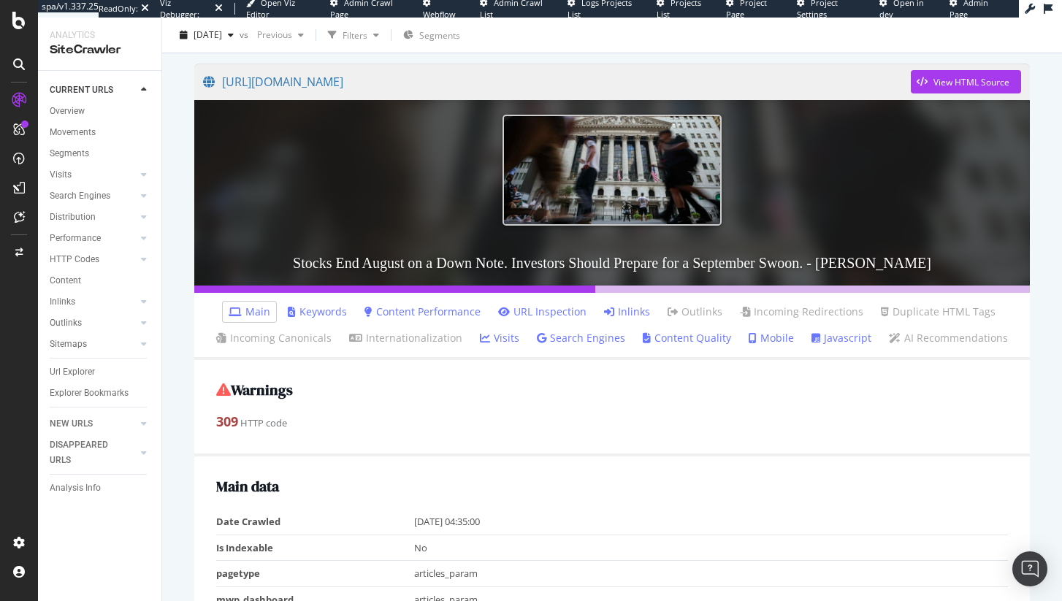
scroll to position [107, 0]
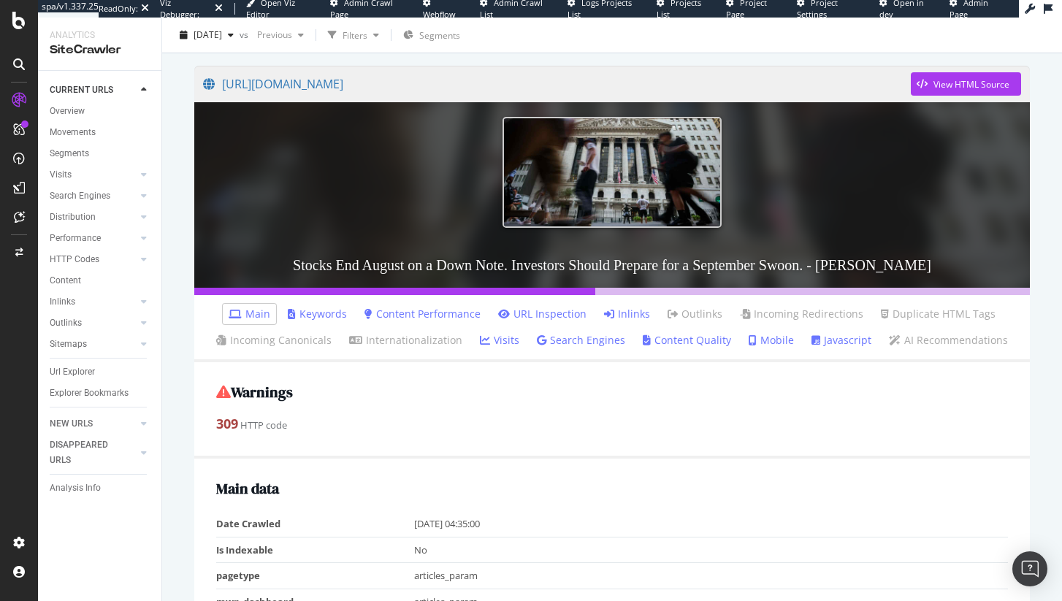
click at [631, 310] on link "Inlinks" at bounding box center [627, 314] width 46 height 15
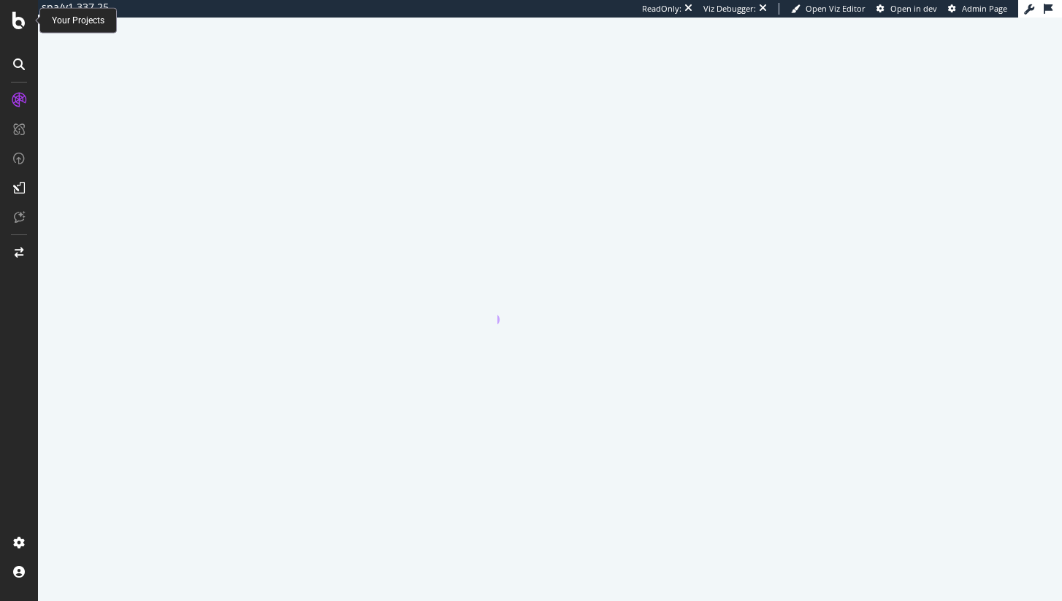
click at [22, 20] on icon at bounding box center [18, 21] width 13 height 18
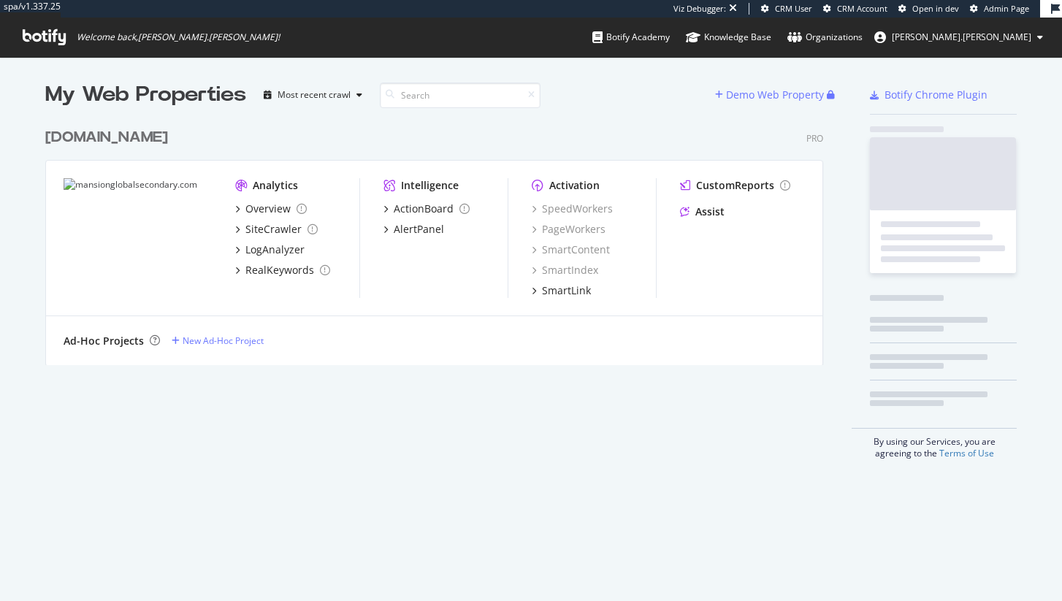
scroll to position [256, 790]
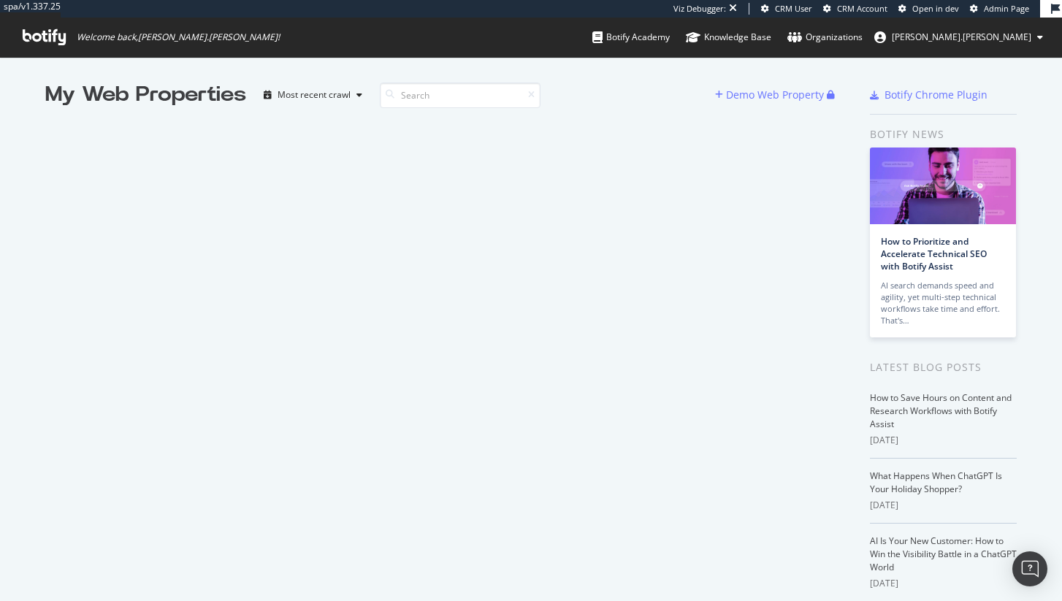
scroll to position [601, 1062]
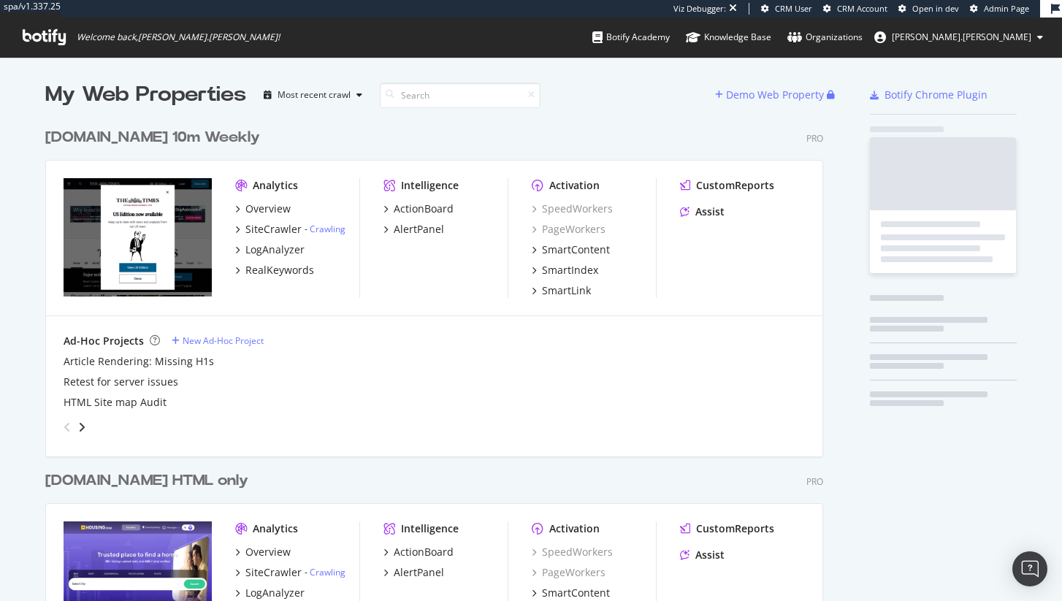
scroll to position [4423, 790]
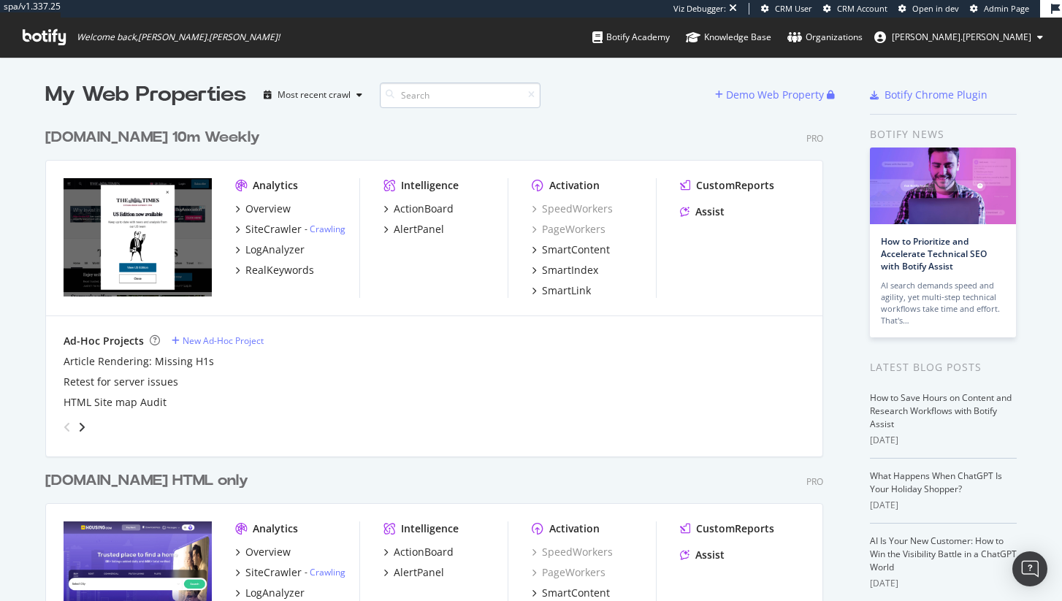
click at [414, 98] on input at bounding box center [460, 96] width 161 height 26
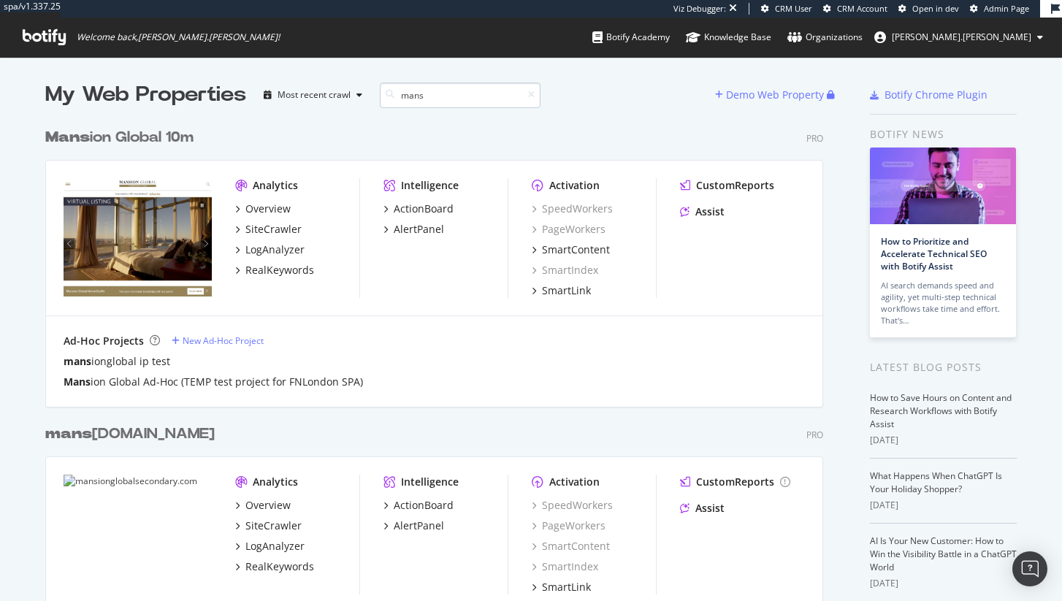
scroll to position [552, 790]
type input "mans"
click at [291, 232] on div "SiteCrawler" at bounding box center [273, 229] width 56 height 15
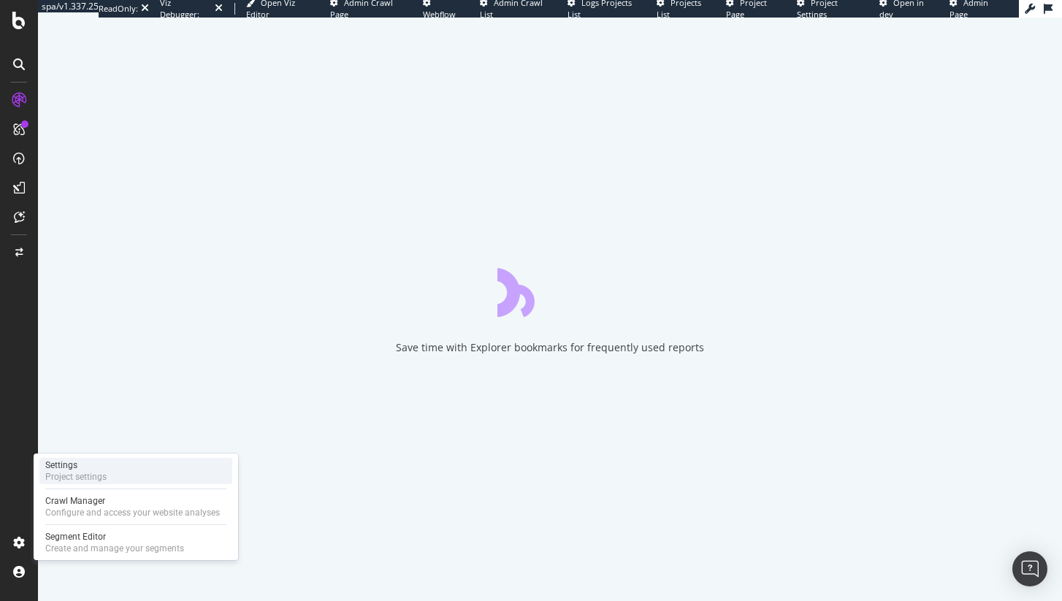
click at [94, 477] on div "Project settings" at bounding box center [75, 477] width 61 height 12
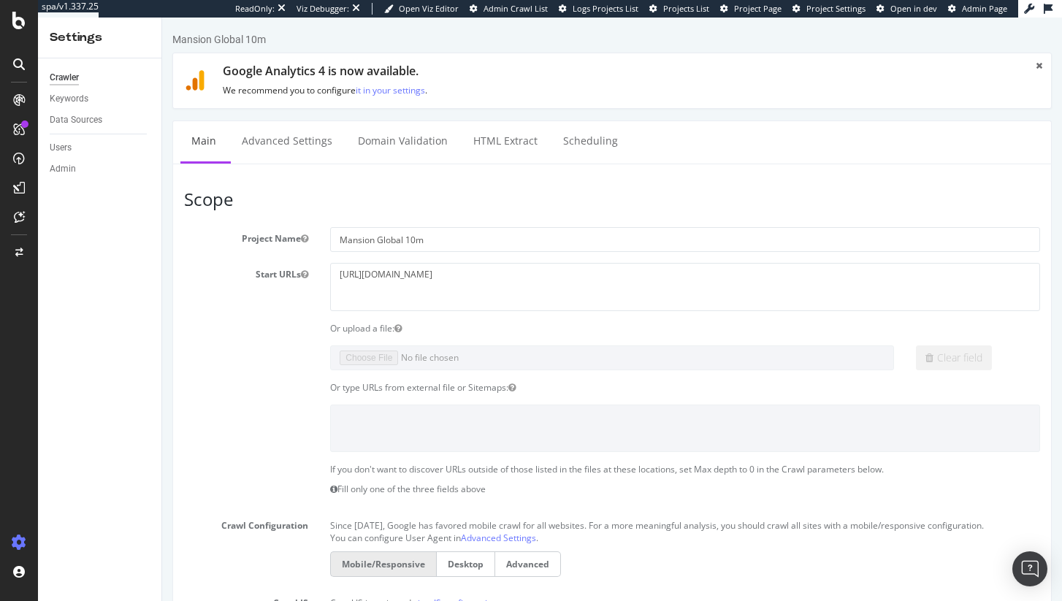
click at [19, 102] on icon at bounding box center [19, 100] width 12 height 12
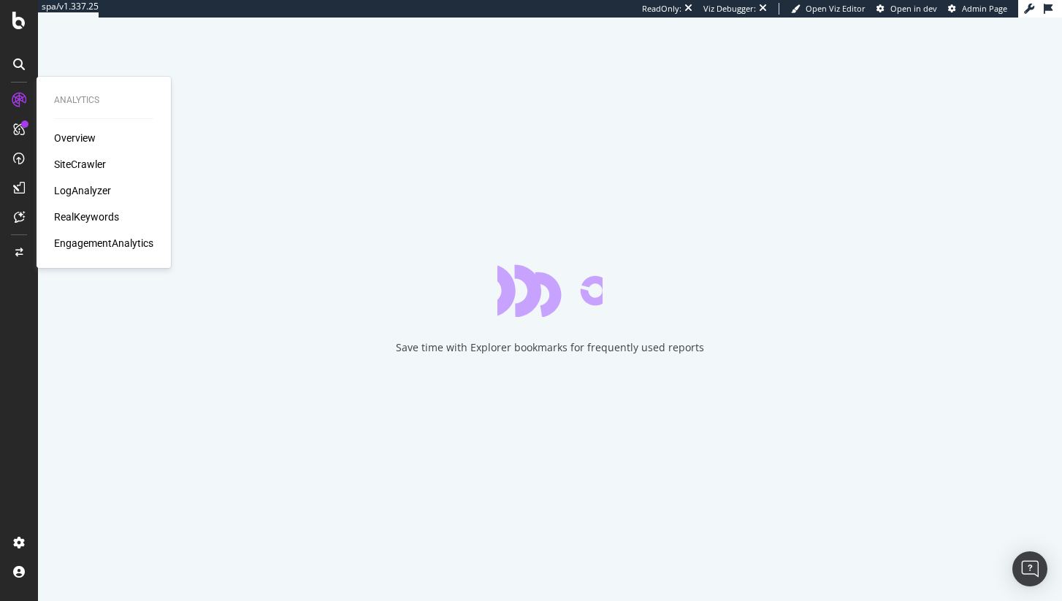
click at [96, 172] on div "Overview SiteCrawler LogAnalyzer RealKeywords EngagementAnalytics" at bounding box center [103, 191] width 99 height 120
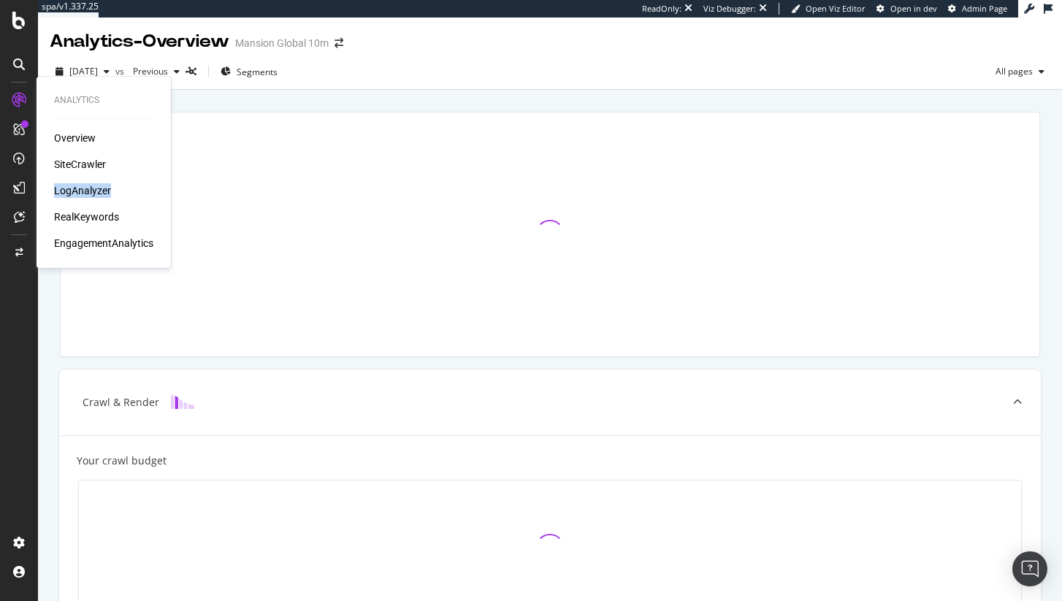
click at [96, 172] on div "Overview SiteCrawler LogAnalyzer RealKeywords EngagementAnalytics" at bounding box center [103, 191] width 99 height 120
click at [96, 166] on div "SiteCrawler" at bounding box center [80, 164] width 52 height 15
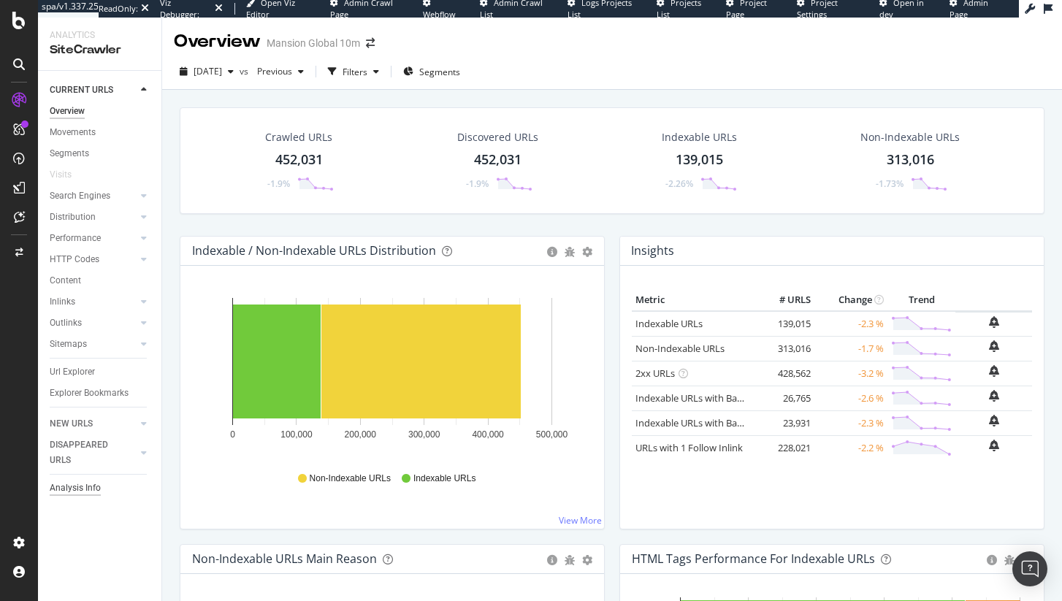
click at [90, 495] on div "Analysis Info" at bounding box center [75, 488] width 51 height 15
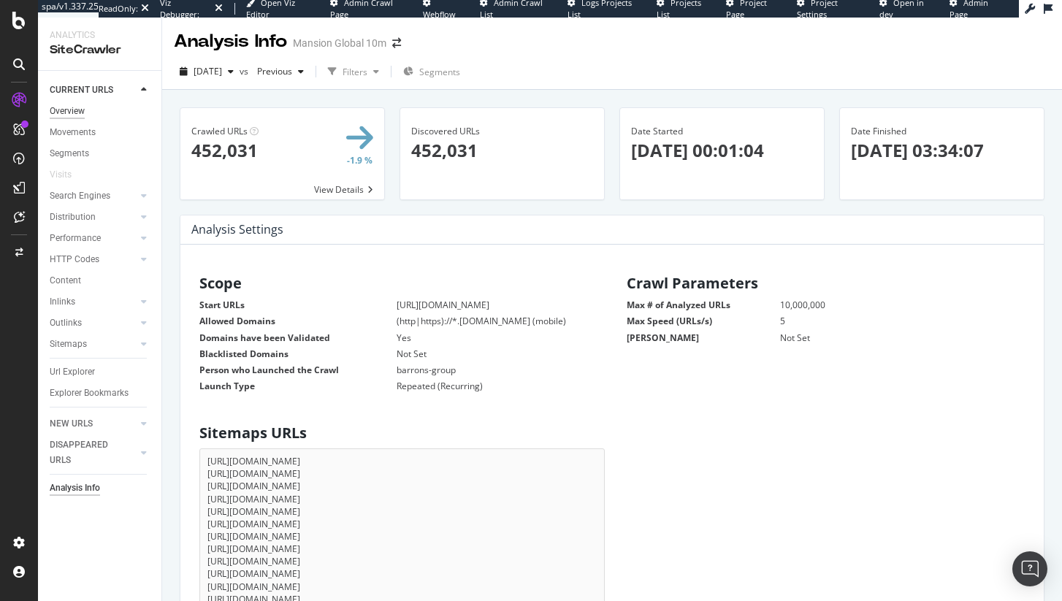
click at [72, 110] on div "Overview" at bounding box center [67, 111] width 35 height 15
